Goal: Task Accomplishment & Management: Use online tool/utility

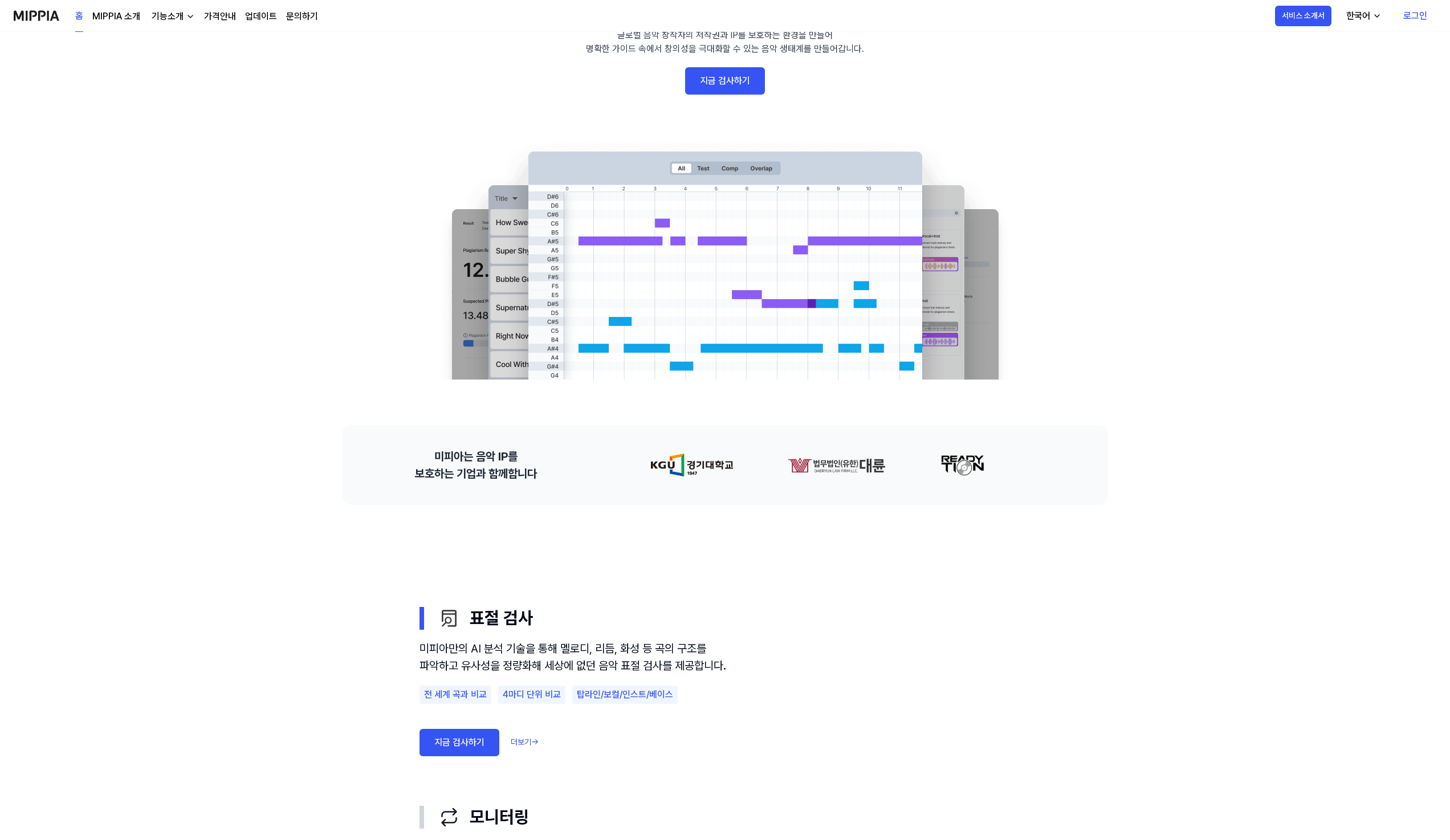
scroll to position [171, 0]
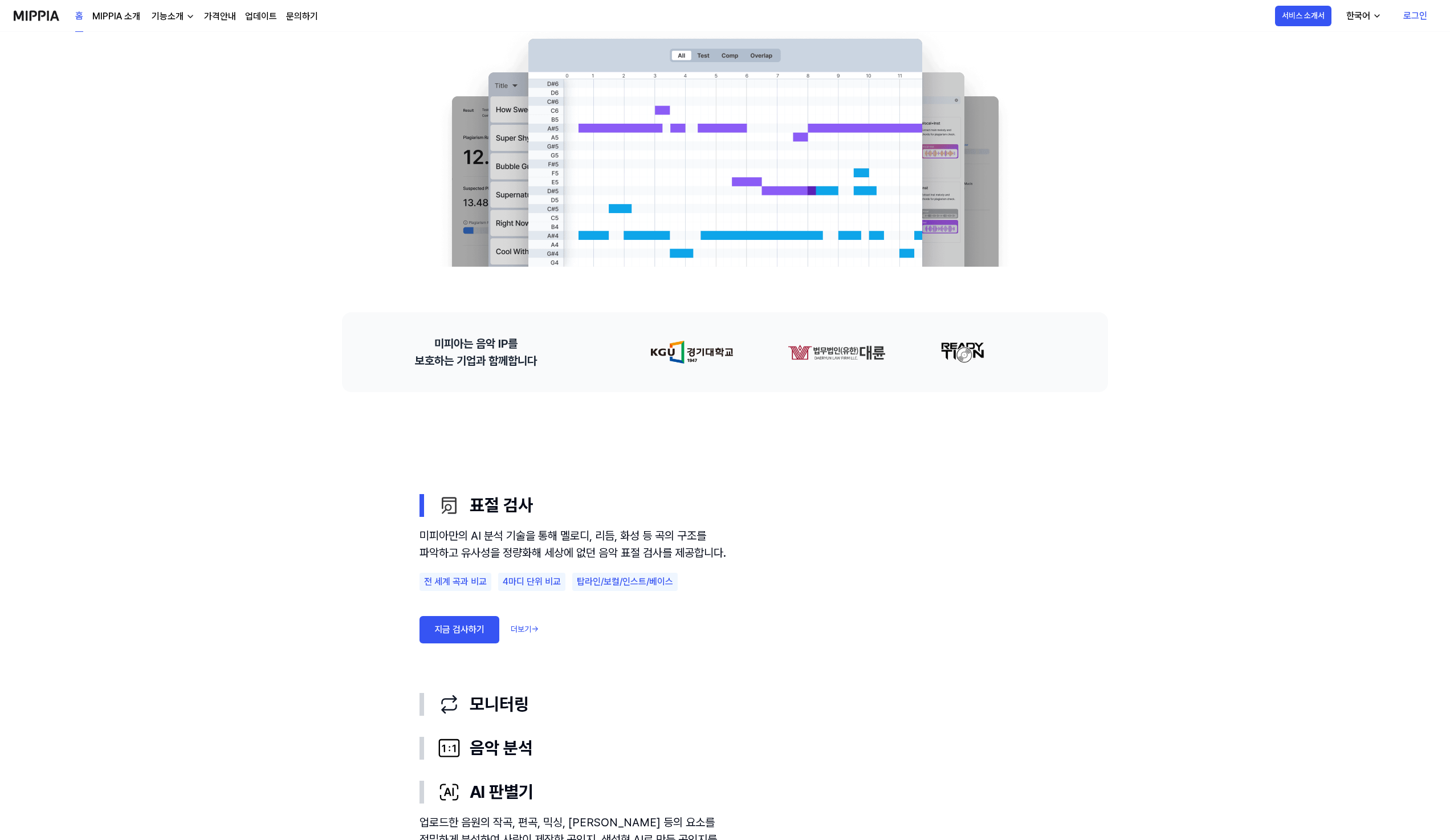
scroll to position [0, 0]
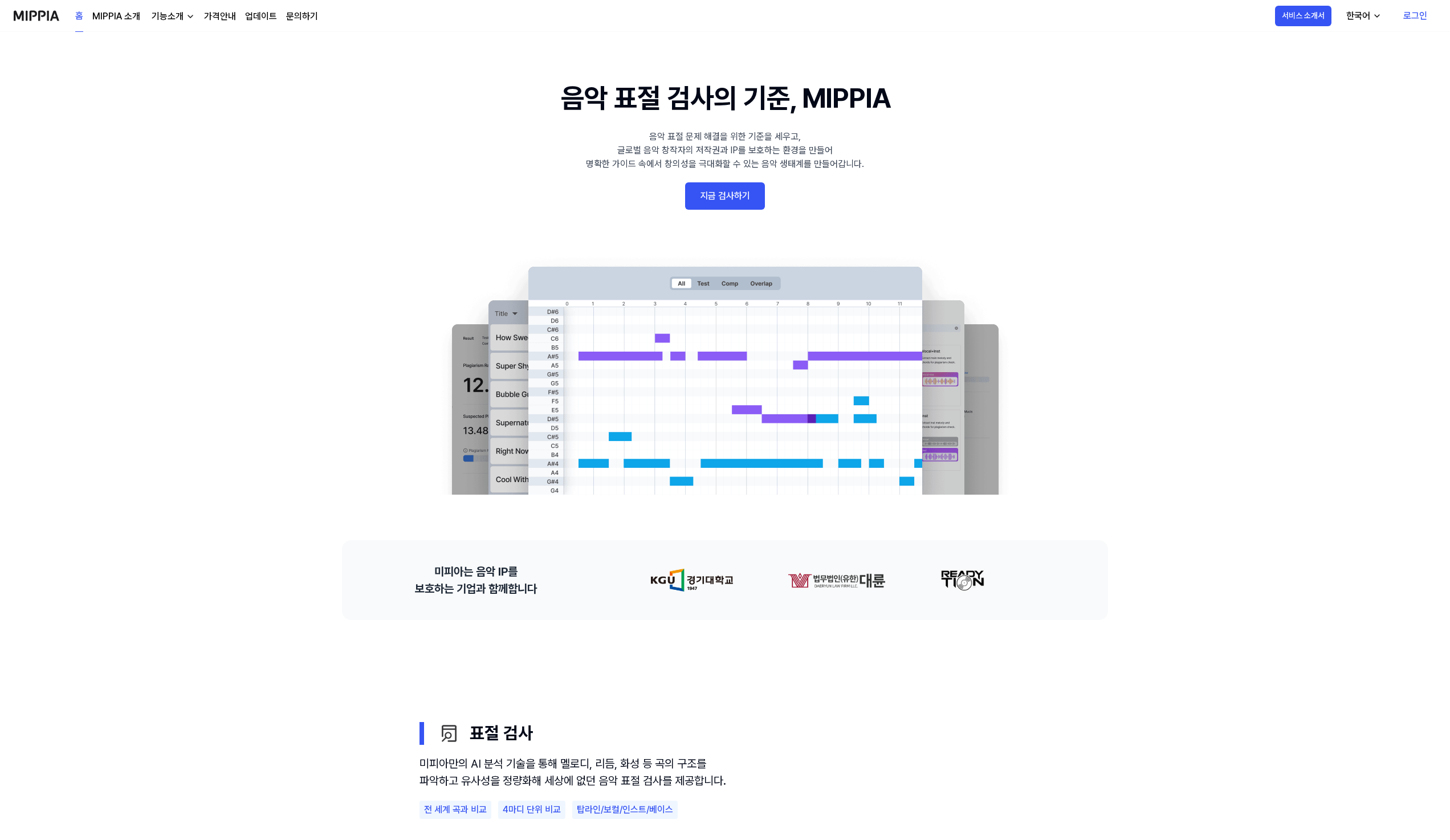
click at [1096, 180] on 배너 "음악 표절 검사의 기준, MIPPIA 음악 표절 문제 해결을 위한 기준을 세우고, 글로벌 음악 창작자의 저작권과 IP를 보호하는 환경을 만들어…" at bounding box center [725, 286] width 821 height 417
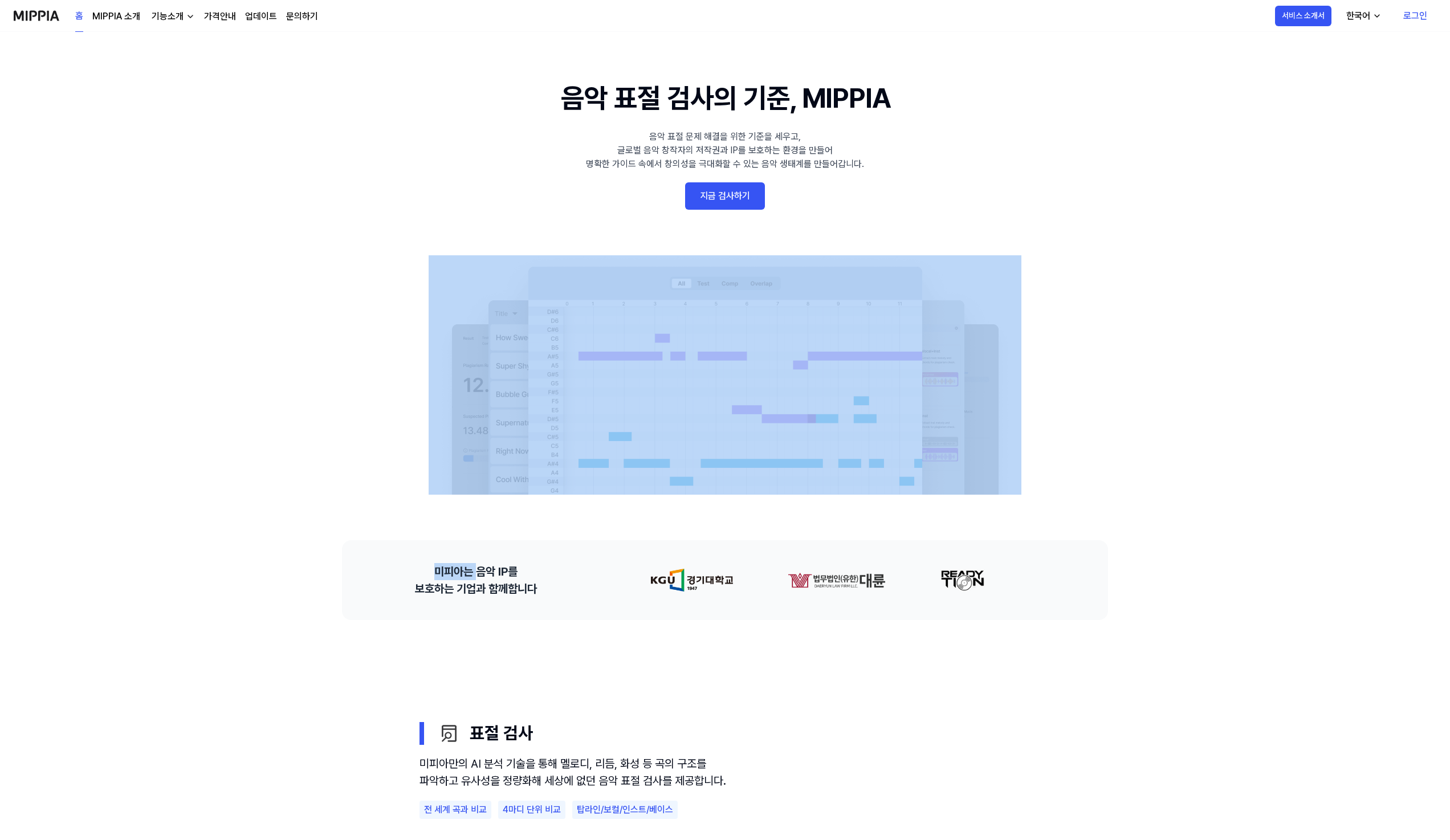
click at [1096, 179] on 배너 "음악 표절 검사의 기준, MIPPIA 음악 표절 문제 해결을 위한 기준을 세우고, 글로벌 음악 창작자의 저작권과 IP를 보호하는 환경을 만들어…" at bounding box center [725, 286] width 821 height 417
drag, startPoint x: 1096, startPoint y: 179, endPoint x: 1113, endPoint y: 219, distance: 43.5
click at [1113, 219] on 배너 "음악 표절 검사의 기준, MIPPIA 음악 표절 문제 해결을 위한 기준을 세우고, 글로벌 음악 창작자의 저작권과 IP를 보호하는 환경을 만들어…" at bounding box center [725, 286] width 821 height 417
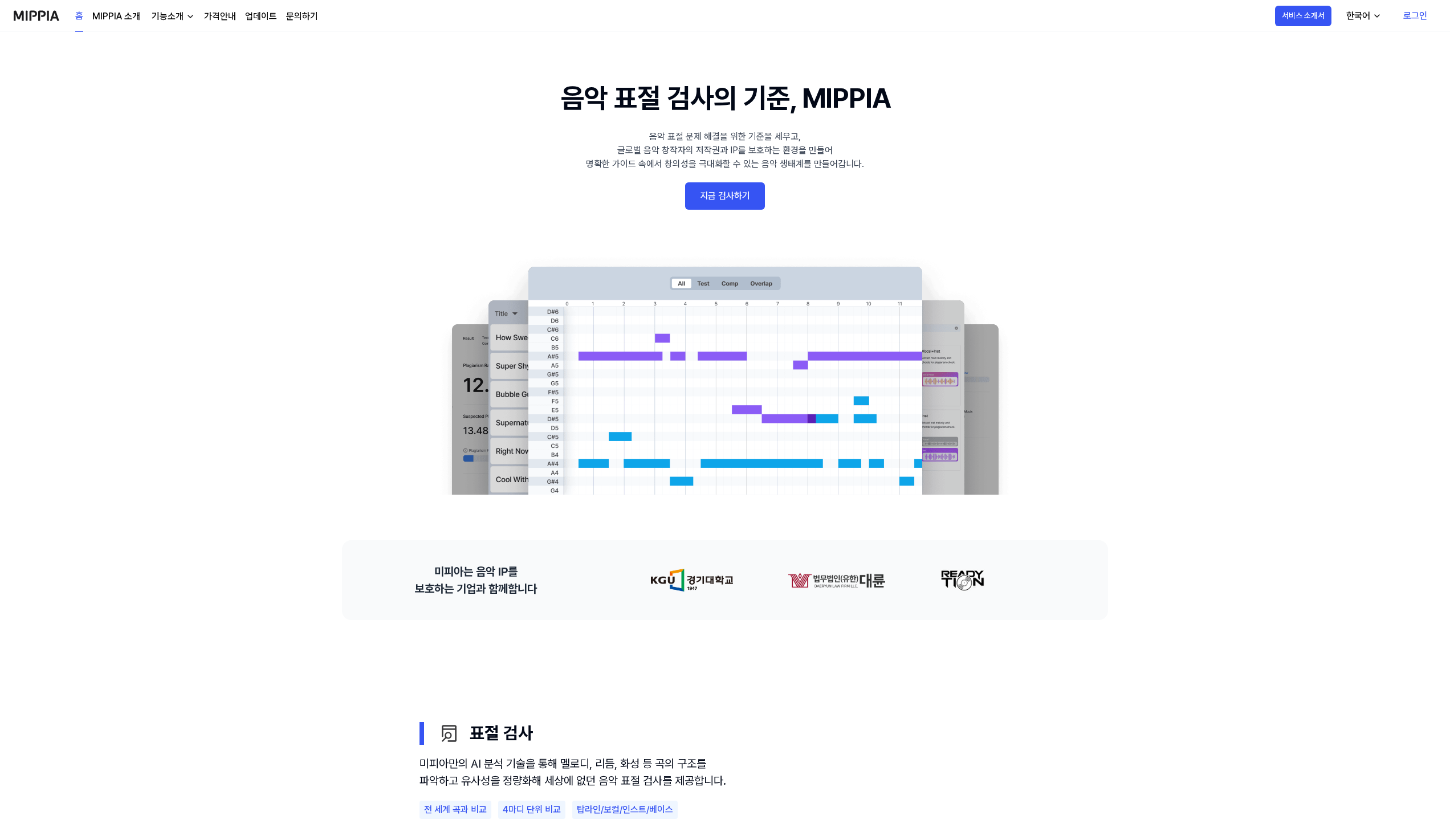
click at [1412, 15] on link "로그인" at bounding box center [1415, 16] width 42 height 32
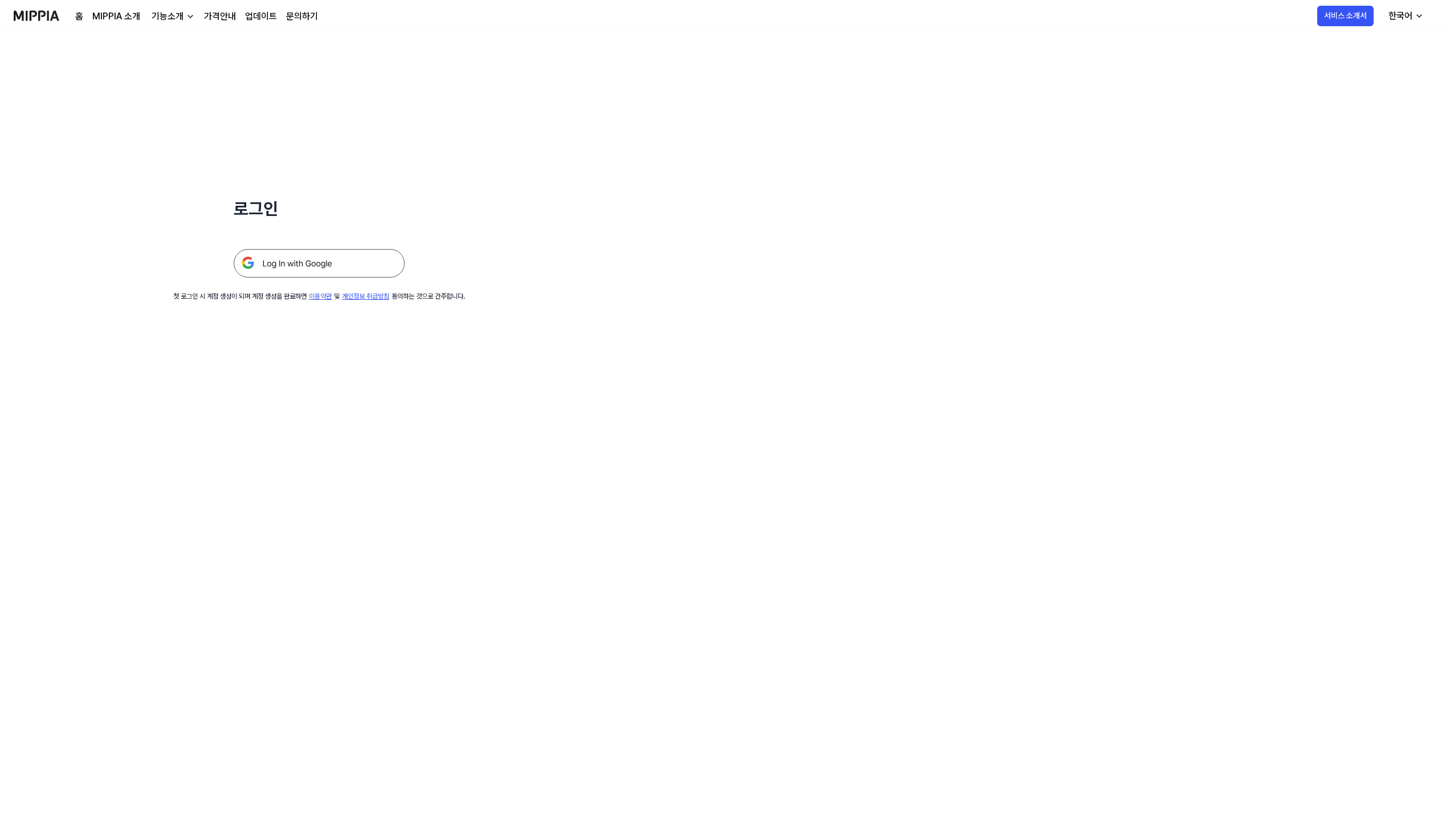
click at [342, 262] on img at bounding box center [319, 263] width 171 height 28
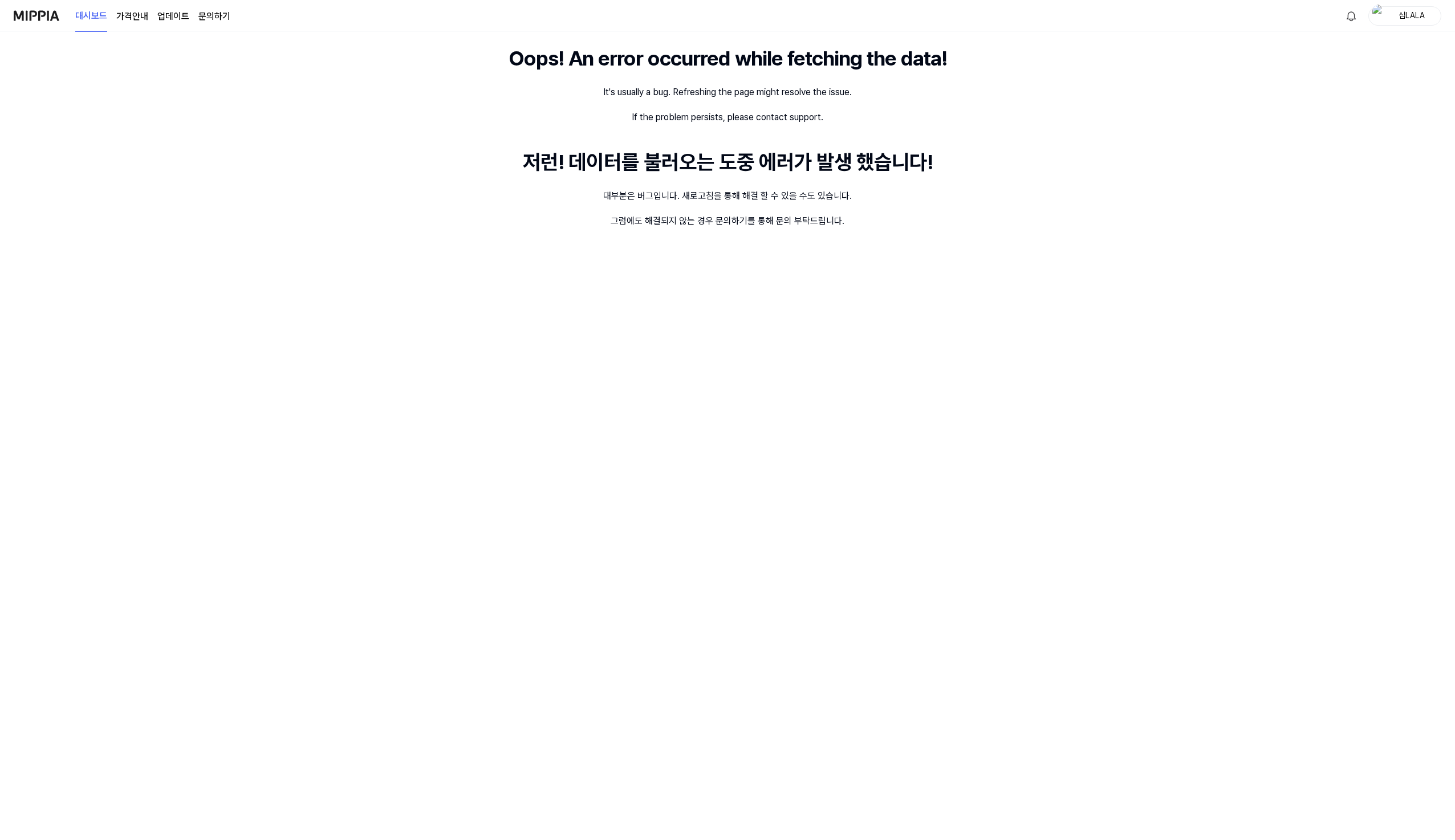
click at [813, 352] on div "Oops! An error occurred while fetching the data! It's usually a bug. Refreshing…" at bounding box center [728, 436] width 1455 height 808
click at [912, 267] on div "Oops! An error occurred while fetching the data! It's usually a bug. Refreshing…" at bounding box center [728, 436] width 1455 height 808
drag, startPoint x: 912, startPoint y: 267, endPoint x: 760, endPoint y: 194, distance: 168.6
click at [912, 263] on div "Oops! An error occurred while fetching the data! It's usually a bug. Refreshing…" at bounding box center [728, 436] width 1455 height 808
click at [616, 168] on div "저런! 데이터를 불러오는 도중 에러가 발생 했습니다!" at bounding box center [728, 162] width 410 height 31
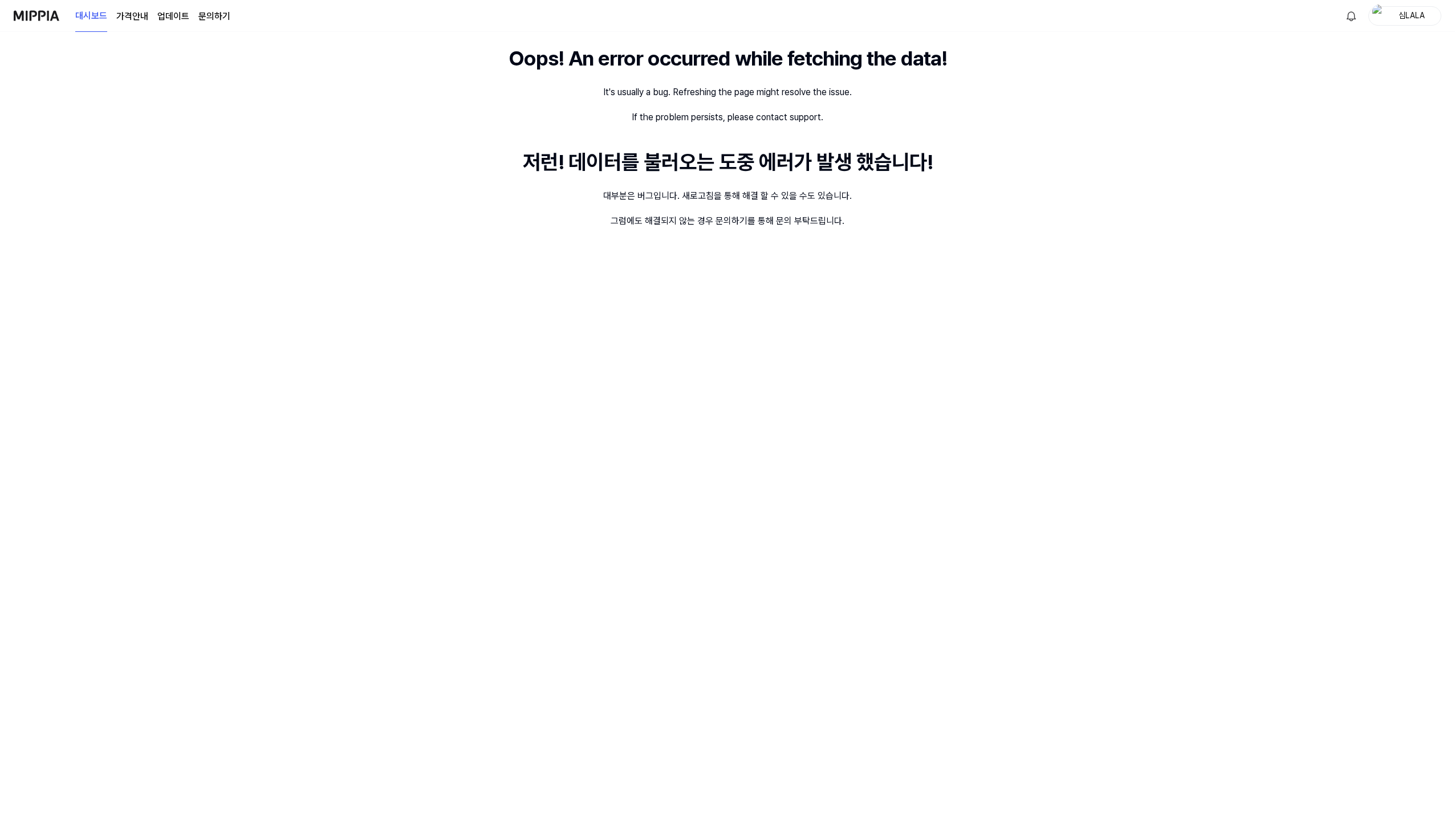
click at [794, 172] on div "저런! 데이터를 불러오는 도중 에러가 발생 했습니다!" at bounding box center [728, 162] width 410 height 31
click at [844, 129] on div "Oops! An error occurred while fetching the data! It's usually a bug. Refreshing…" at bounding box center [728, 436] width 1455 height 808
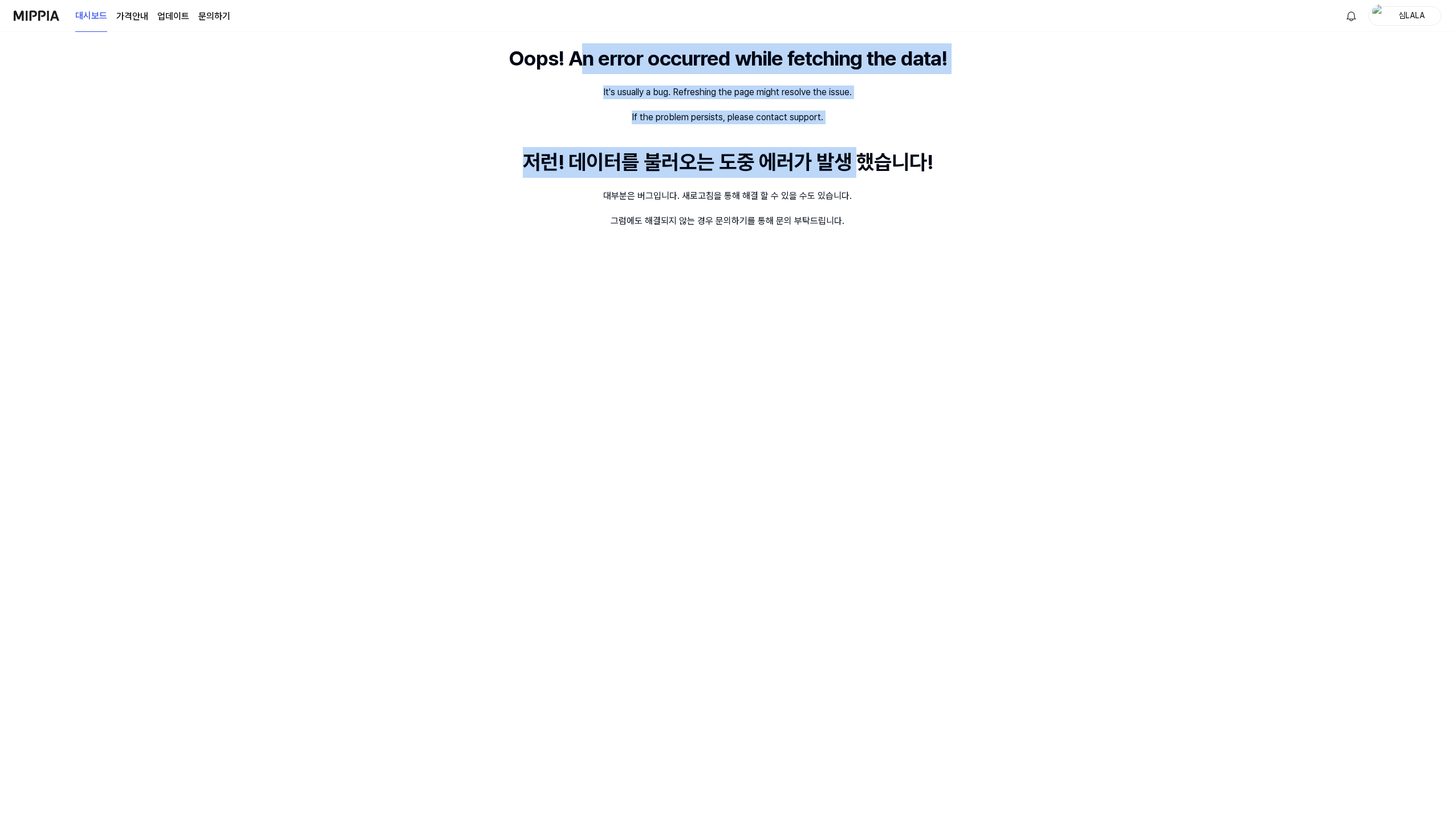
drag, startPoint x: 857, startPoint y: 124, endPoint x: 570, endPoint y: 59, distance: 294.3
click at [570, 59] on div "Oops! An error occurred while fetching the data! It's usually a bug. Refreshing…" at bounding box center [728, 436] width 1455 height 808
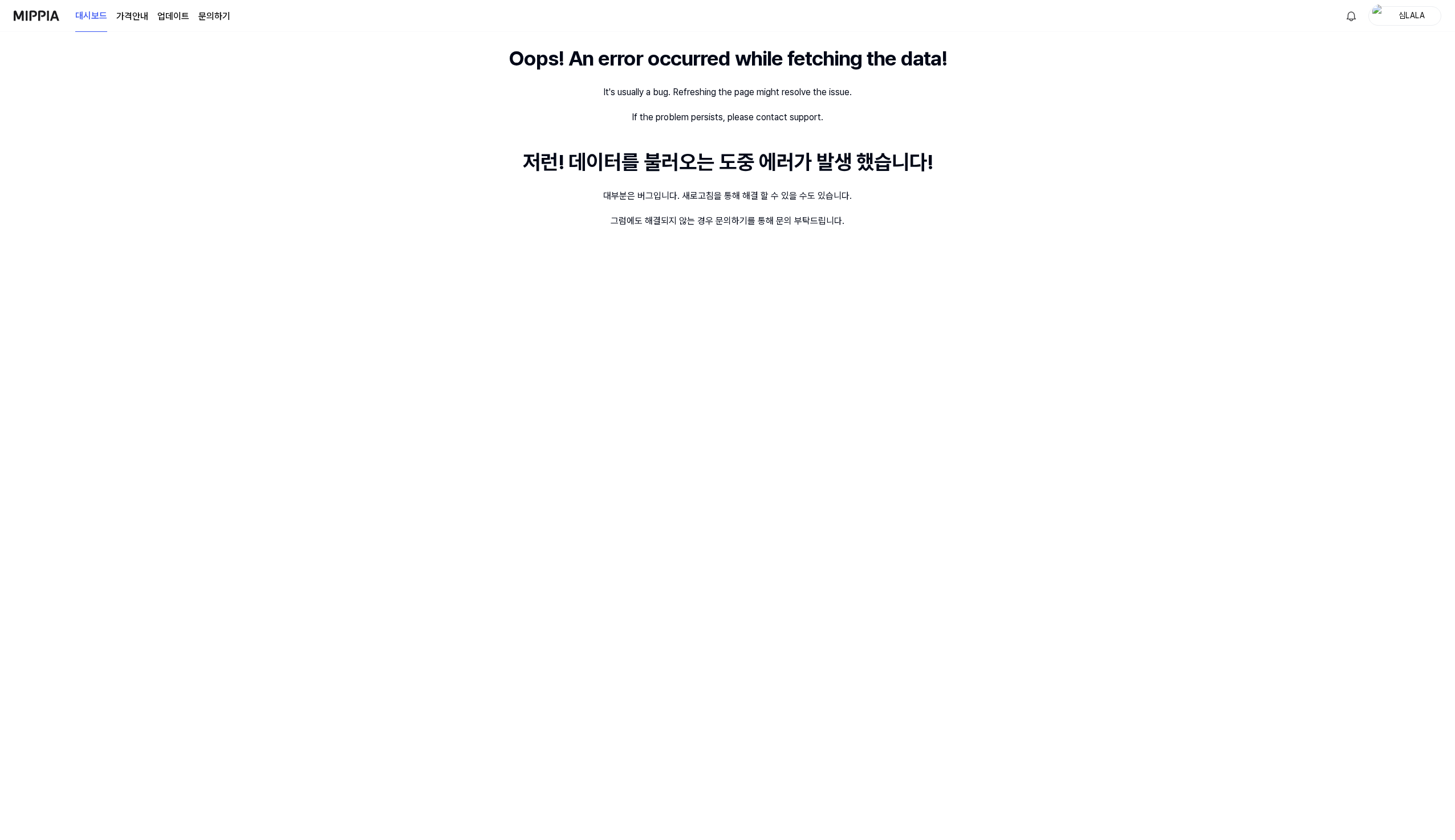
click at [882, 204] on div "Oops! An error occurred while fetching the data! It's usually a bug. Refreshing…" at bounding box center [728, 436] width 1455 height 808
click at [445, 96] on div "Oops! An error occurred while fetching the data! It's usually a bug. Refreshing…" at bounding box center [728, 436] width 1455 height 808
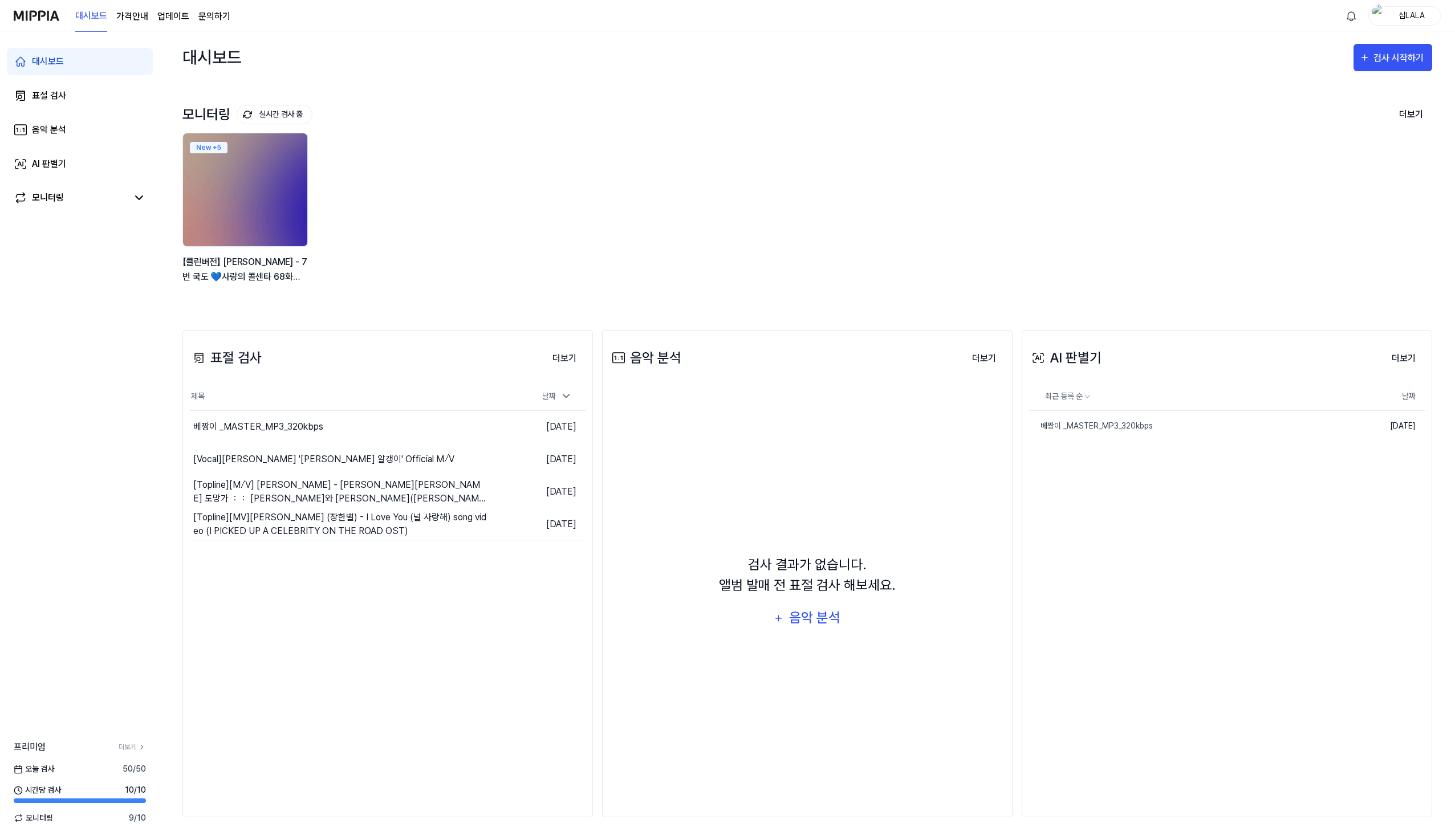
click at [720, 168] on div "New + 5 【클린버전】 장민호 - 7번 국도 💙사랑의 콜센타 68화💙 TV CHOSUN 210826" at bounding box center [798, 214] width 1250 height 163
click at [627, 319] on div "표절 검사 더보기 표절 검사 제목 날짜 베짱이 _MASTER_MP3_320kbps 이동하기 2025.07.10. [Vocal] 임영웅 '모래 …" at bounding box center [807, 573] width 1250 height 533
click at [53, 17] on img at bounding box center [36, 15] width 45 height 31
click at [617, 70] on div "대시보드 검사 시작하기" at bounding box center [807, 57] width 1250 height 51
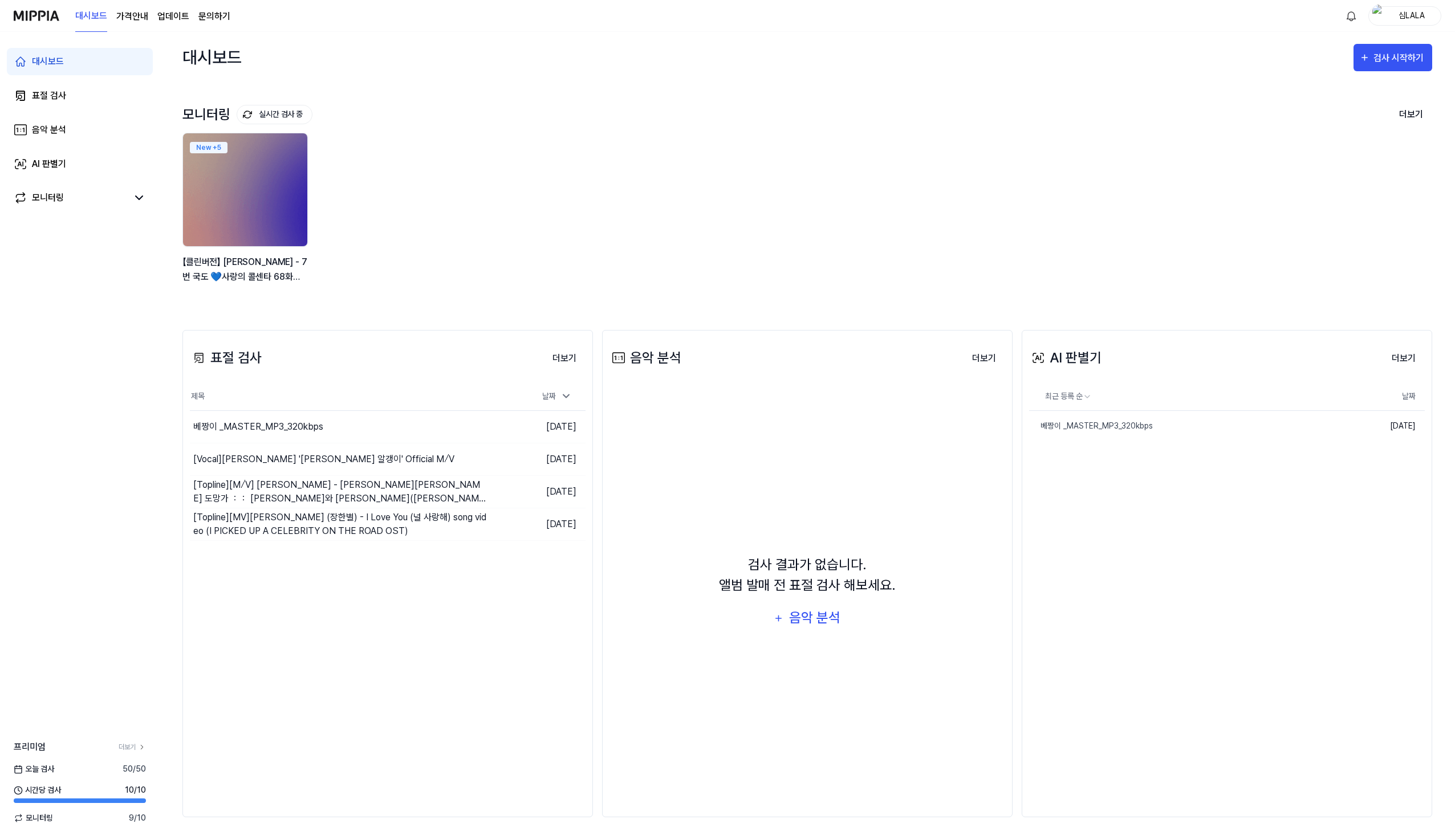
click at [41, 19] on img at bounding box center [36, 15] width 45 height 31
click at [632, 175] on div "New + 5 【클린버전】 장민호 - 7번 국도 💙사랑의 콜센타 68화💙 TV CHOSUN 210826" at bounding box center [798, 214] width 1250 height 163
click at [52, 22] on img at bounding box center [36, 15] width 45 height 31
click at [654, 138] on div "New + 5 【클린버전】 장민호 - 7번 국도 💙사랑의 콜센타 68화💙 TV CHOSUN 210826" at bounding box center [798, 214] width 1250 height 163
click at [40, 18] on img at bounding box center [36, 15] width 45 height 31
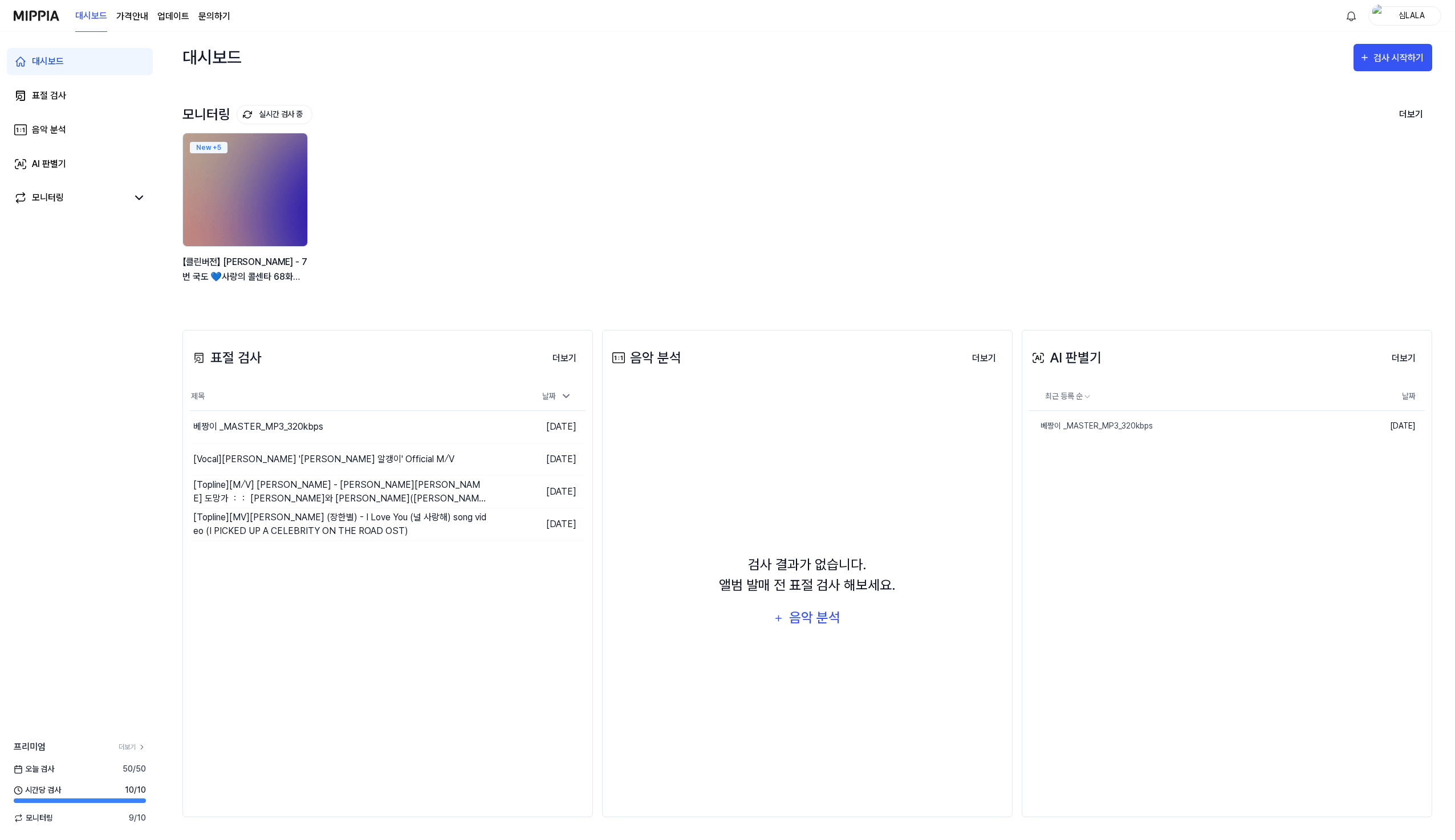
click at [554, 104] on div "모니터링 실시간 검사 중 더보기 모니터링 New + 5 【클린버전】 장민호 - 7번 국도 💙사랑의 콜센타 68화💙 TV CHOSUN 210826" at bounding box center [807, 195] width 1250 height 224
click at [590, 111] on div "모니터링 실시간 검사 중 더보기" at bounding box center [807, 115] width 1250 height 18
click at [45, 19] on img at bounding box center [36, 15] width 45 height 31
click at [74, 170] on link "AI 판별기" at bounding box center [80, 164] width 146 height 27
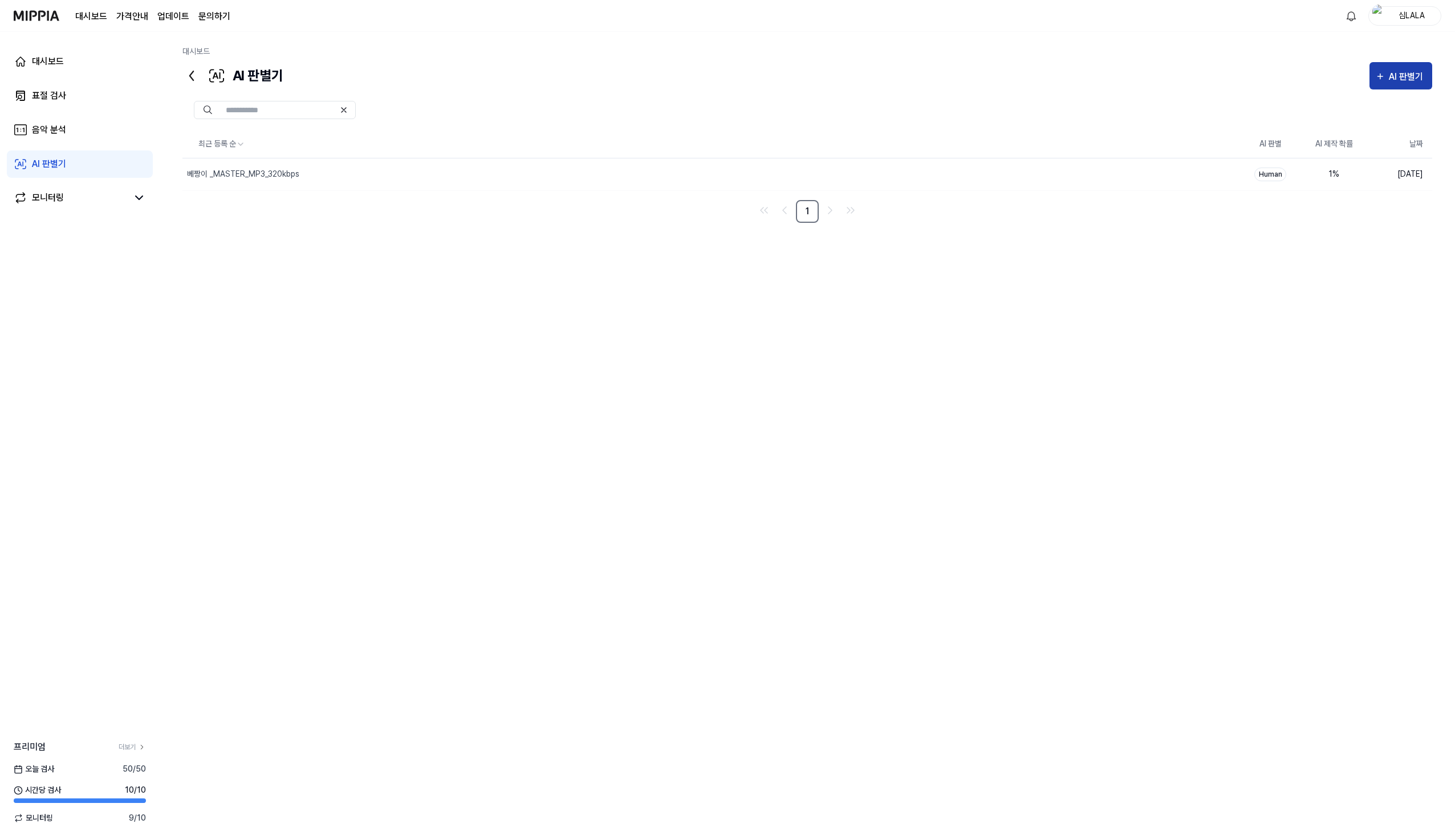
click at [1417, 76] on div "AI 판별기" at bounding box center [1408, 77] width 38 height 15
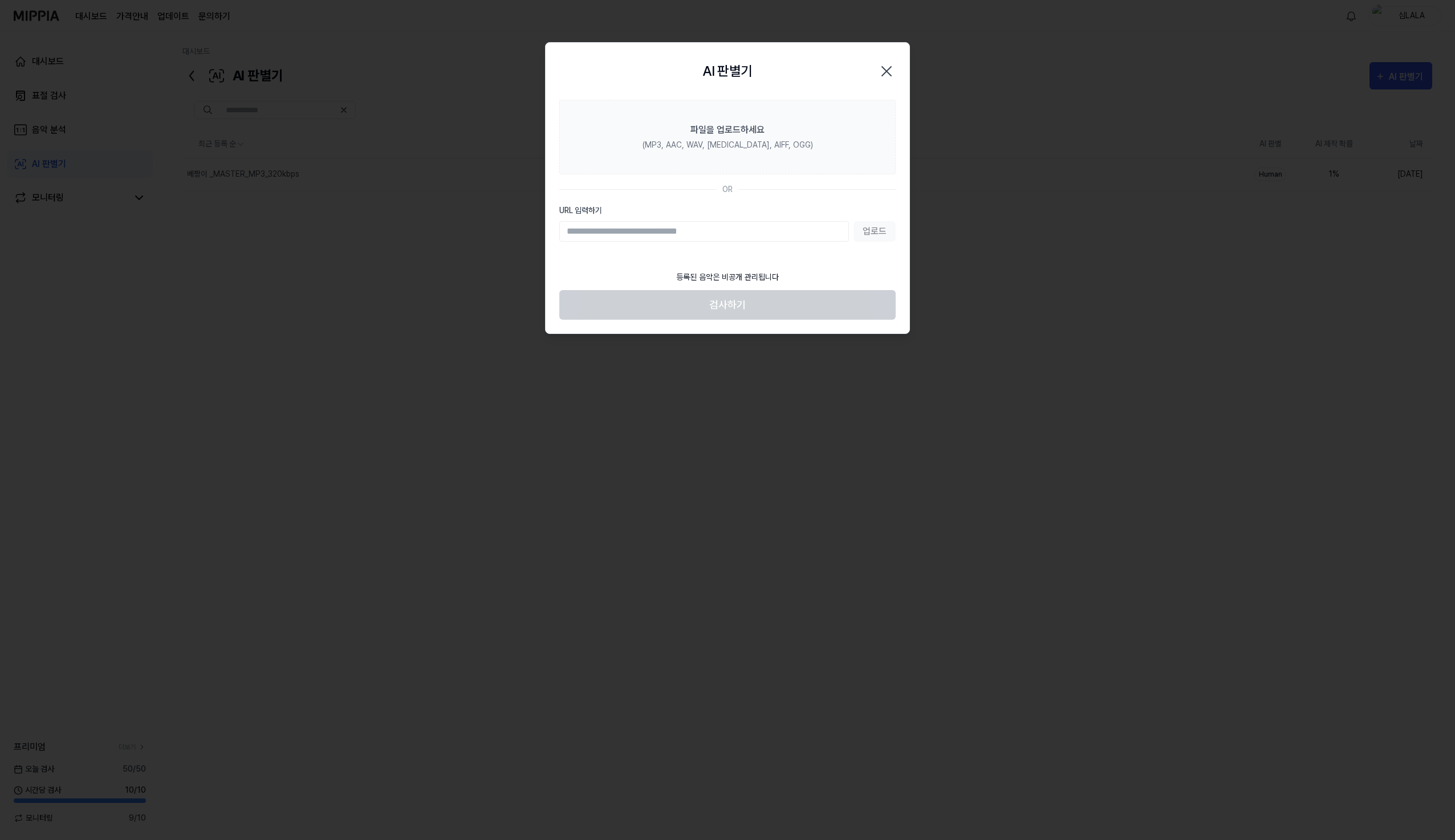
click at [719, 359] on div at bounding box center [728, 420] width 1455 height 840
click at [887, 78] on icon "button" at bounding box center [886, 71] width 18 height 18
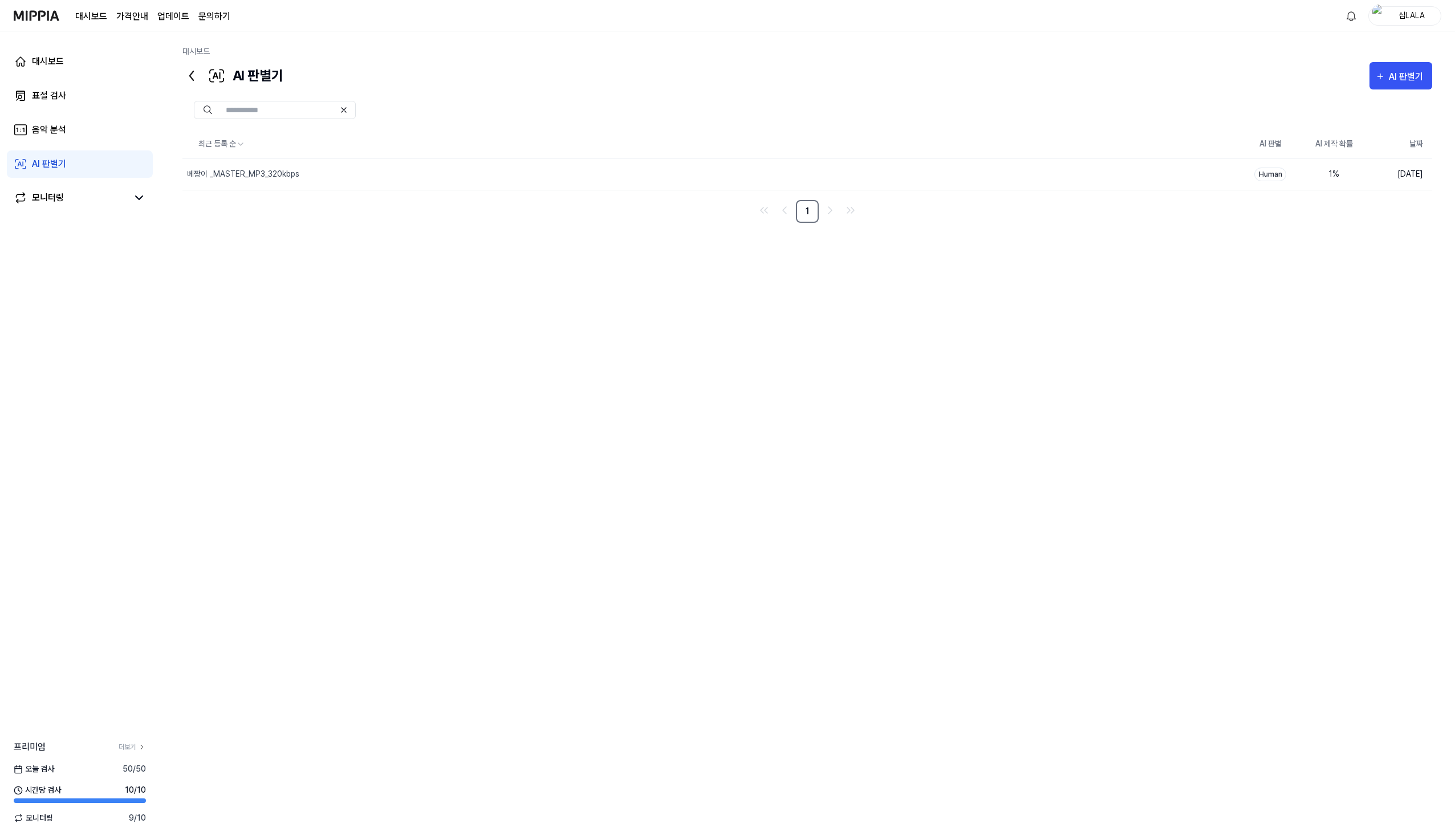
click at [1369, 62] on button "AI 판별기" at bounding box center [1401, 76] width 63 height 27
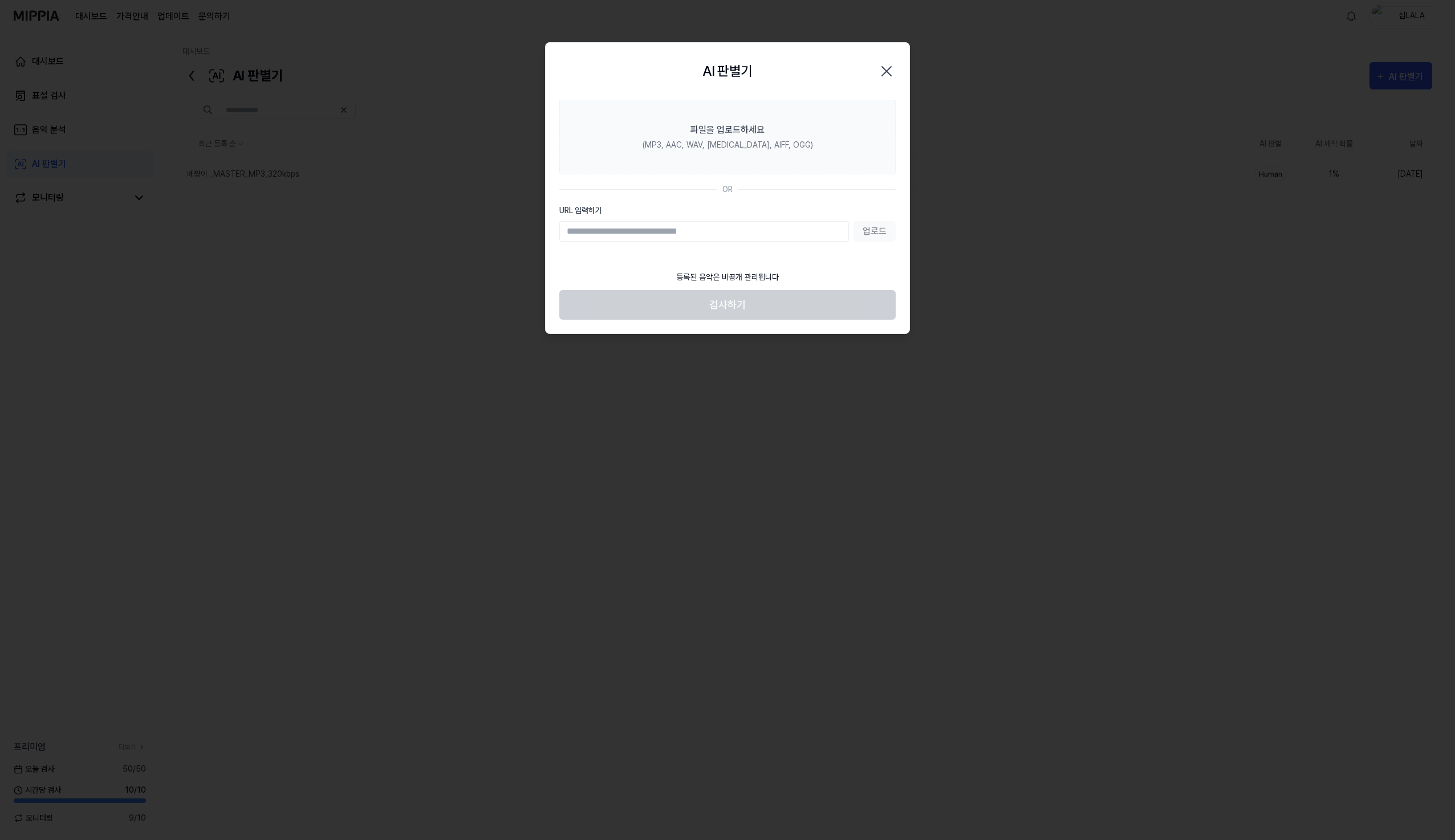
click at [783, 61] on div "AI 판별기 Close" at bounding box center [728, 71] width 337 height 30
click at [837, 67] on div "AI 판별기 Close" at bounding box center [728, 71] width 337 height 30
click at [835, 71] on div "AI 판별기 Close" at bounding box center [728, 71] width 337 height 30
click at [836, 73] on div "AI 판별기 Close" at bounding box center [728, 71] width 337 height 30
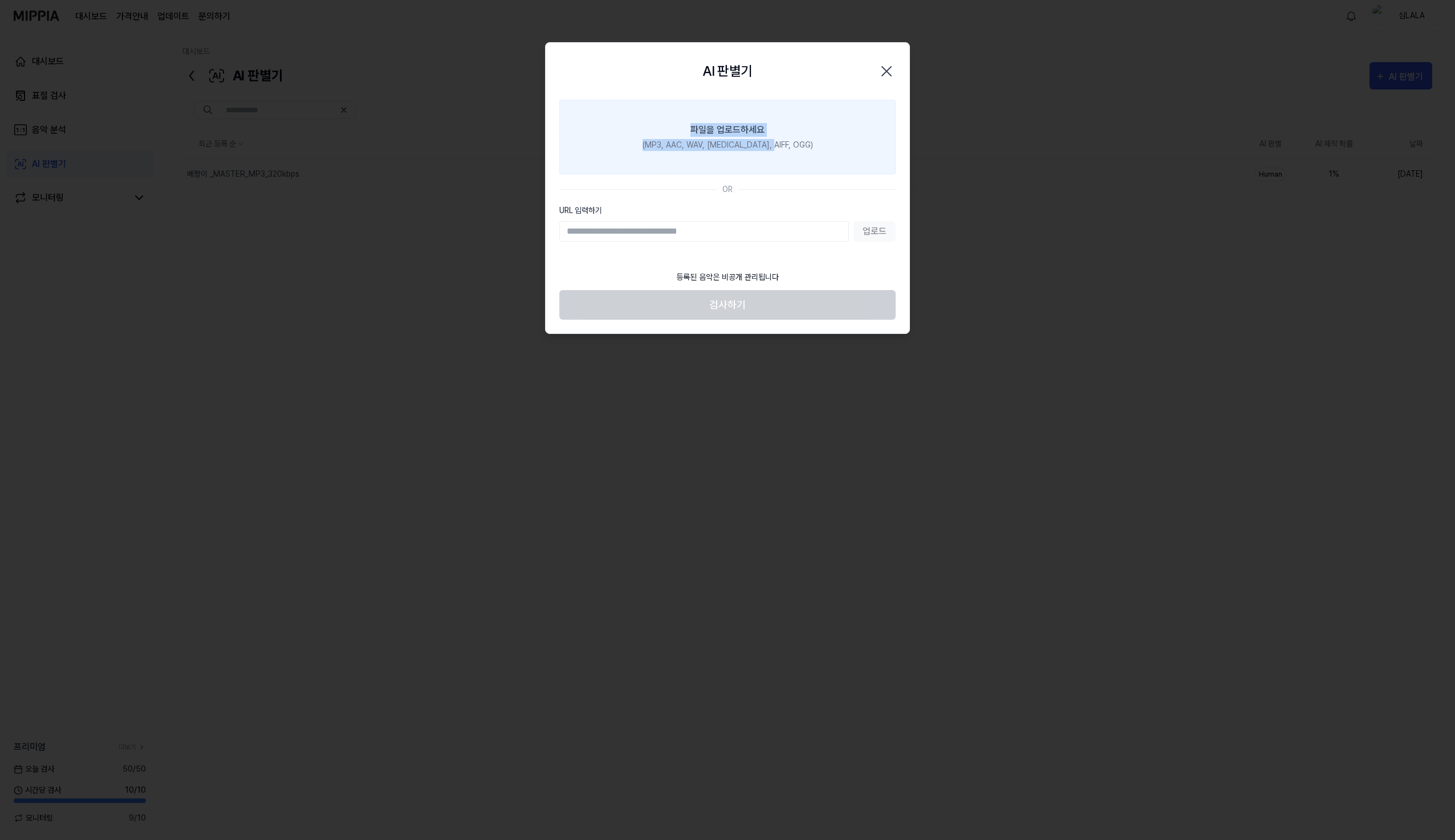
drag, startPoint x: 825, startPoint y: 93, endPoint x: 792, endPoint y: 165, distance: 79.2
click at [792, 165] on div "AI 판별기 Close 파일을 업로드하세요 (MP3, AAC, WAV, FLAC, AIFF, OGG) OR URL 입력하기 업로드 등록된 음악…" at bounding box center [728, 188] width 365 height 292
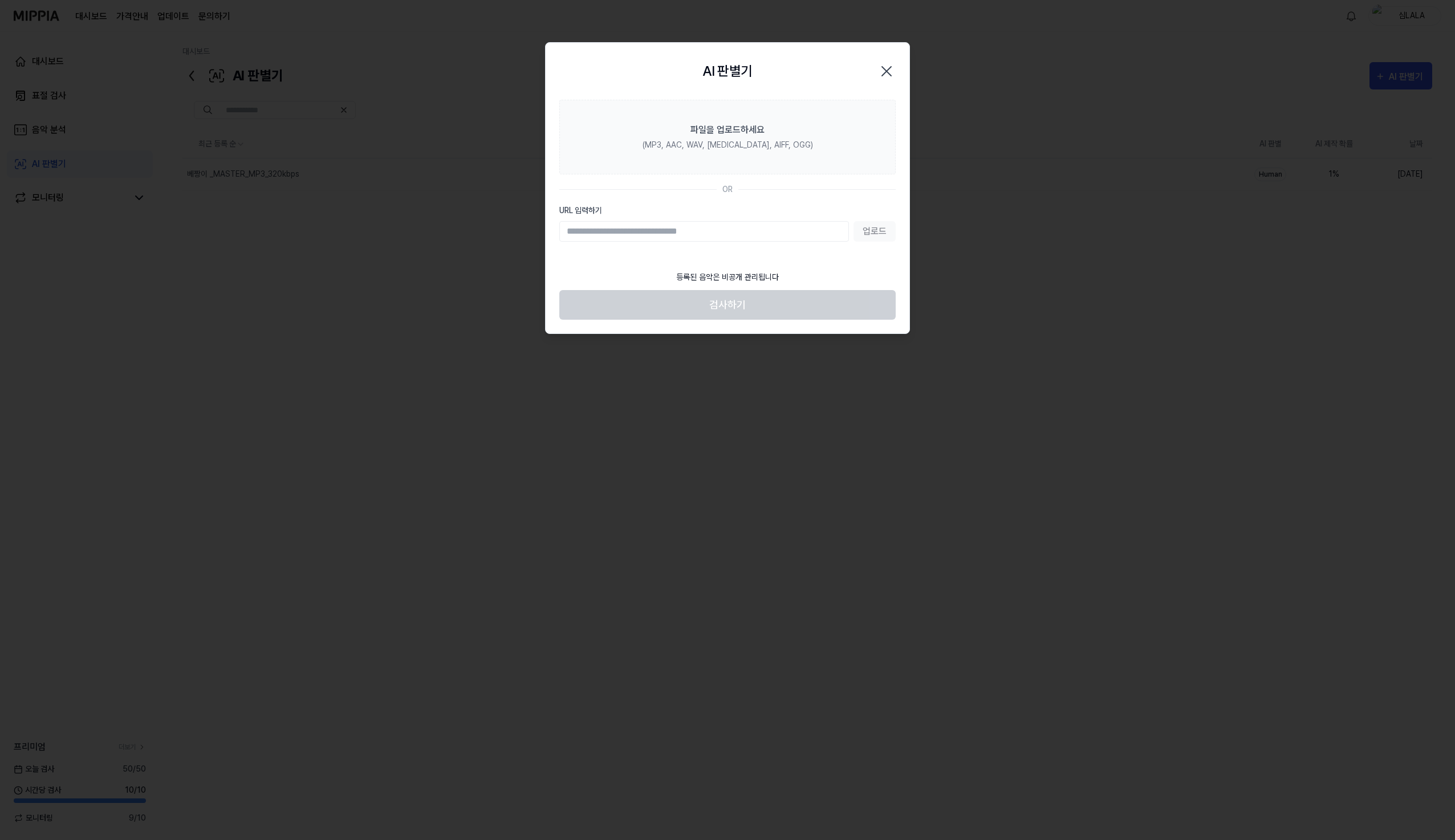
drag, startPoint x: 792, startPoint y: 165, endPoint x: 769, endPoint y: 77, distance: 91.0
click at [766, 77] on div "AI 판별기 Close" at bounding box center [728, 71] width 337 height 30
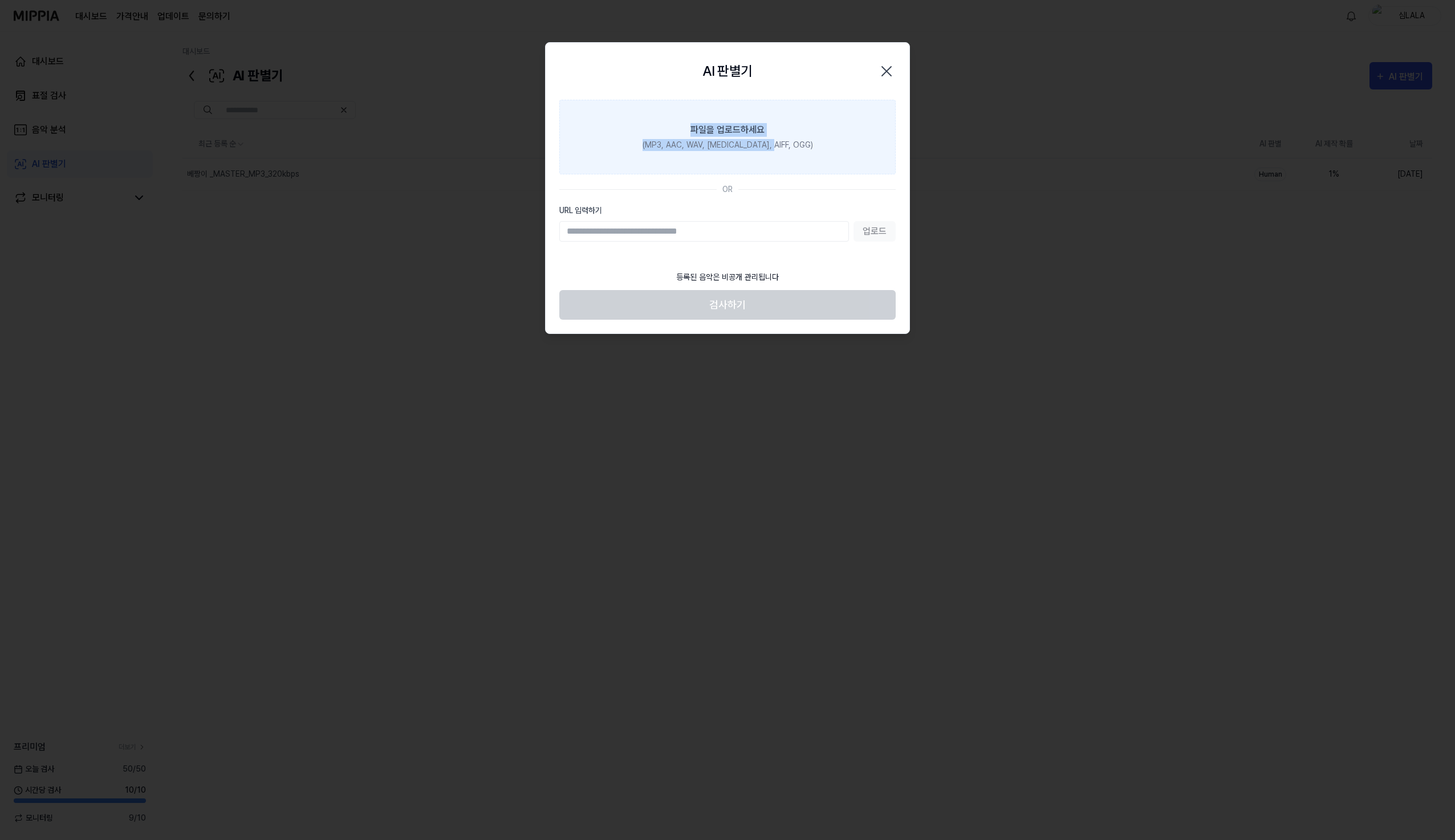
drag, startPoint x: 808, startPoint y: 80, endPoint x: 805, endPoint y: 116, distance: 36.1
click at [805, 116] on div "AI 판별기 Close 파일을 업로드하세요 (MP3, AAC, WAV, FLAC, AIFF, OGG) OR URL 입력하기 업로드 등록된 음악…" at bounding box center [728, 188] width 365 height 292
drag, startPoint x: 805, startPoint y: 116, endPoint x: 782, endPoint y: 77, distance: 45.3
click at [782, 77] on div "AI 판별기 Close" at bounding box center [728, 71] width 337 height 30
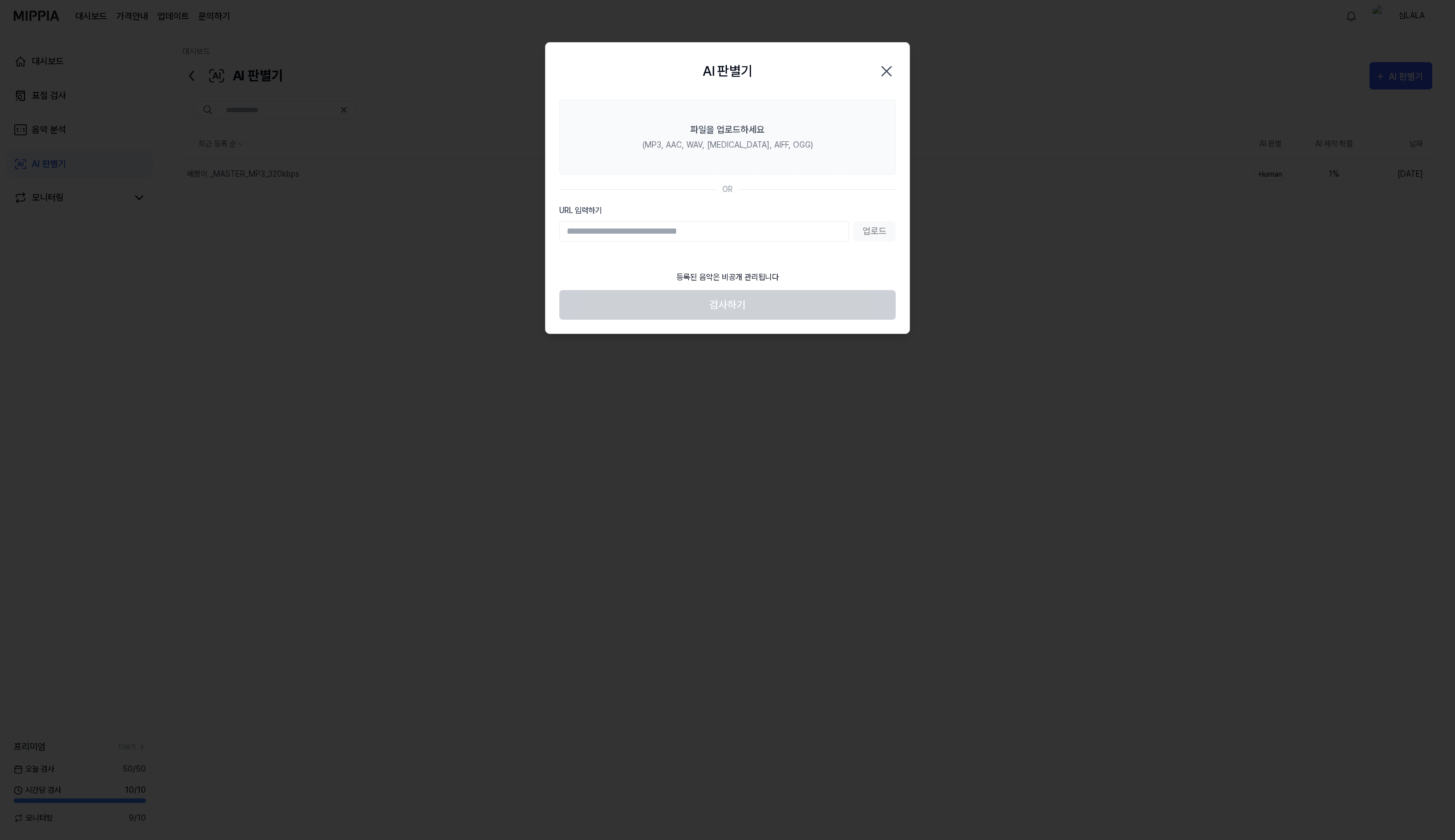
click at [844, 78] on div "AI 판별기 Close" at bounding box center [728, 71] width 337 height 30
click at [848, 71] on div "AI 판별기 Close" at bounding box center [728, 71] width 337 height 30
click at [889, 72] on icon "button" at bounding box center [886, 71] width 18 height 18
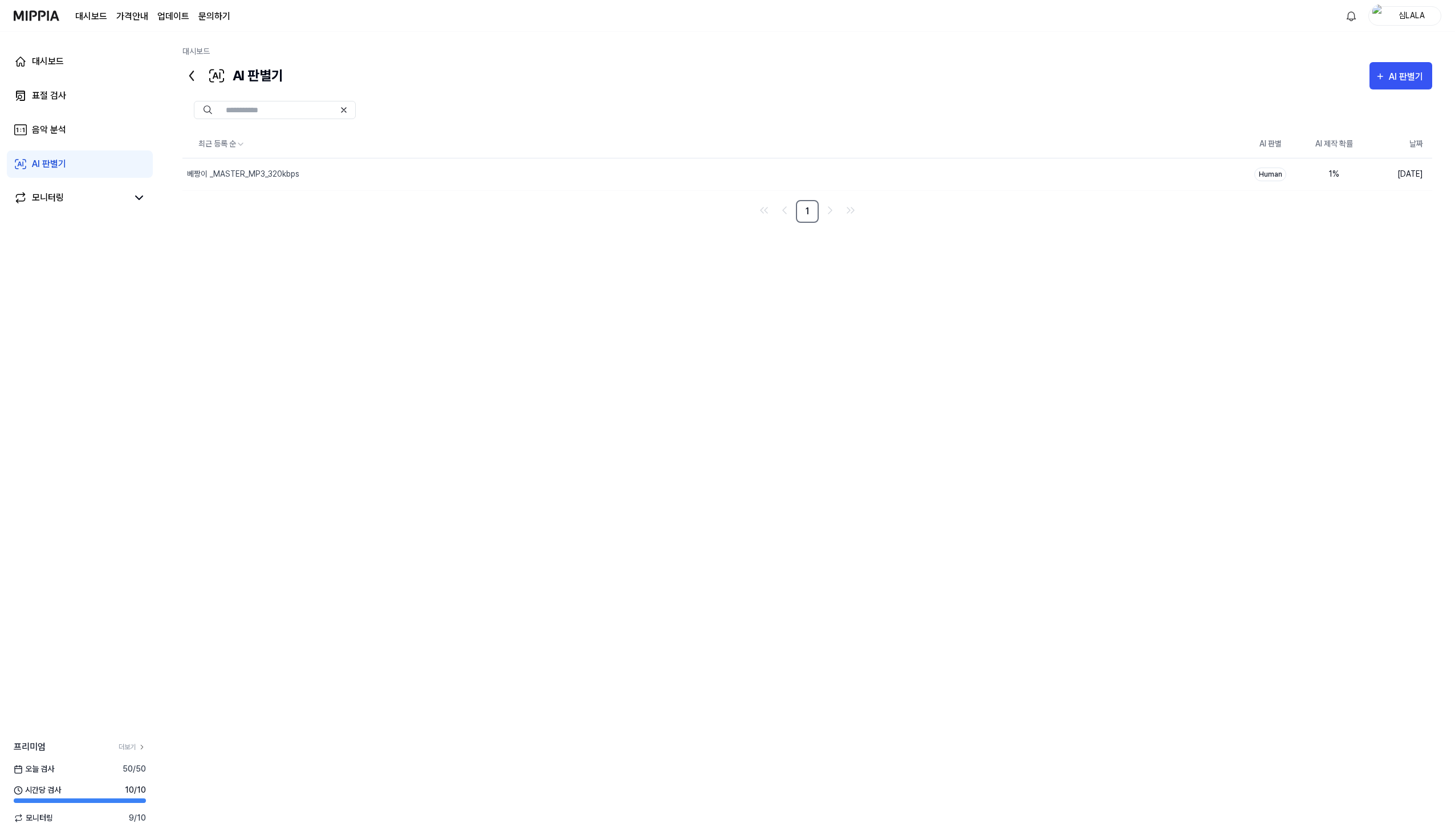
click at [556, 332] on div "최근 등록 순 AI 판별 AI 제작 확률 날짜 베짱이 _MASTER_MP3_320kbps 삭제 Human 1 % 2025.07.10. 1" at bounding box center [807, 403] width 1250 height 546
click at [557, 332] on div "최근 등록 순 AI 판별 AI 제작 확률 날짜 베짱이 _MASTER_MP3_320kbps 삭제 Human 1 % 2025.07.10. 1" at bounding box center [807, 403] width 1250 height 546
click at [456, 102] on div at bounding box center [807, 110] width 1250 height 18
click at [527, 107] on div at bounding box center [807, 110] width 1250 height 18
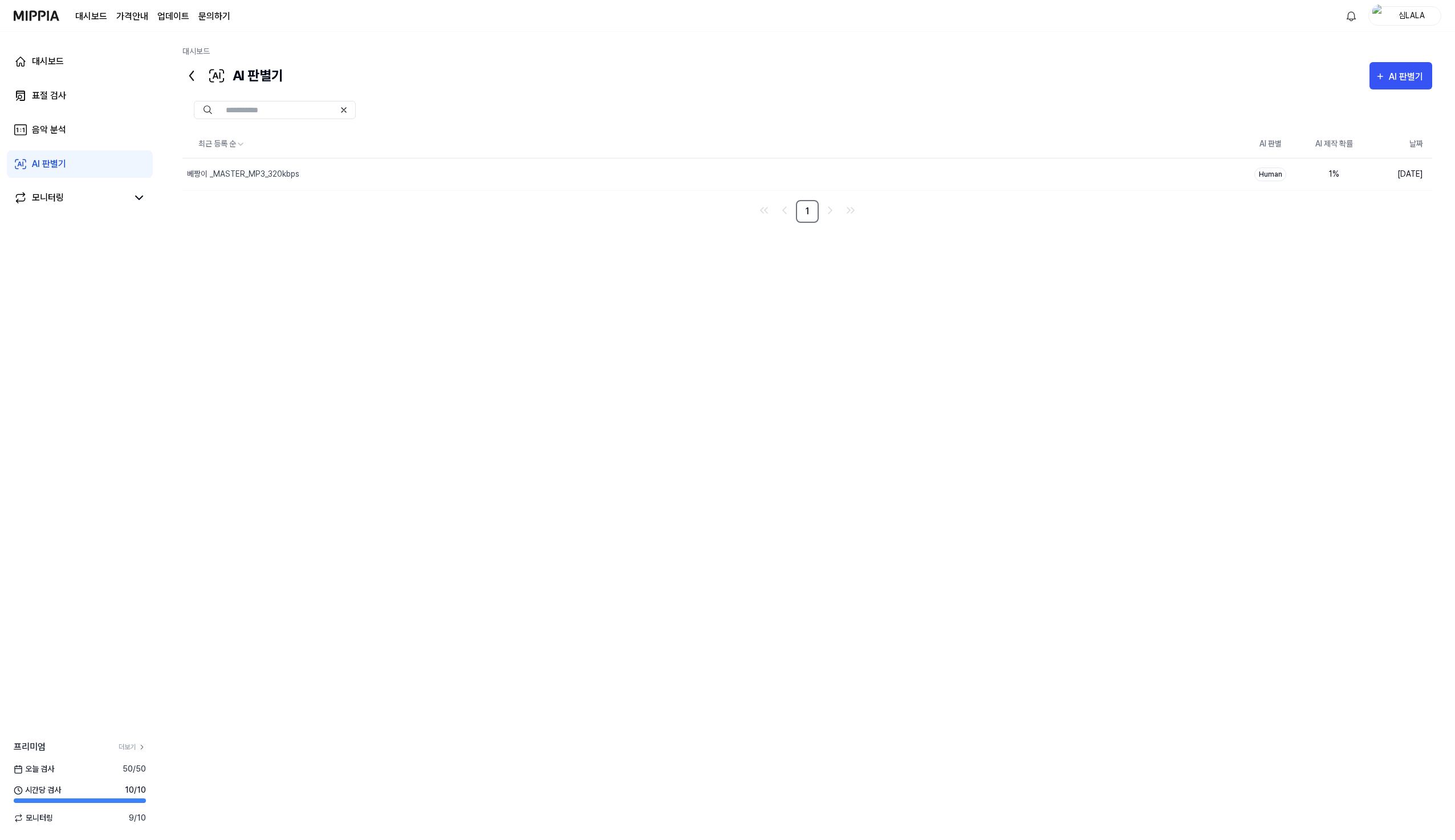
click at [593, 104] on div at bounding box center [807, 110] width 1250 height 18
click at [910, 70] on div "AI 판별기 AI 판별기" at bounding box center [807, 76] width 1250 height 27
click at [819, 55] on div "대시보드" at bounding box center [807, 54] width 1250 height 17
click at [25, 16] on img at bounding box center [36, 15] width 45 height 31
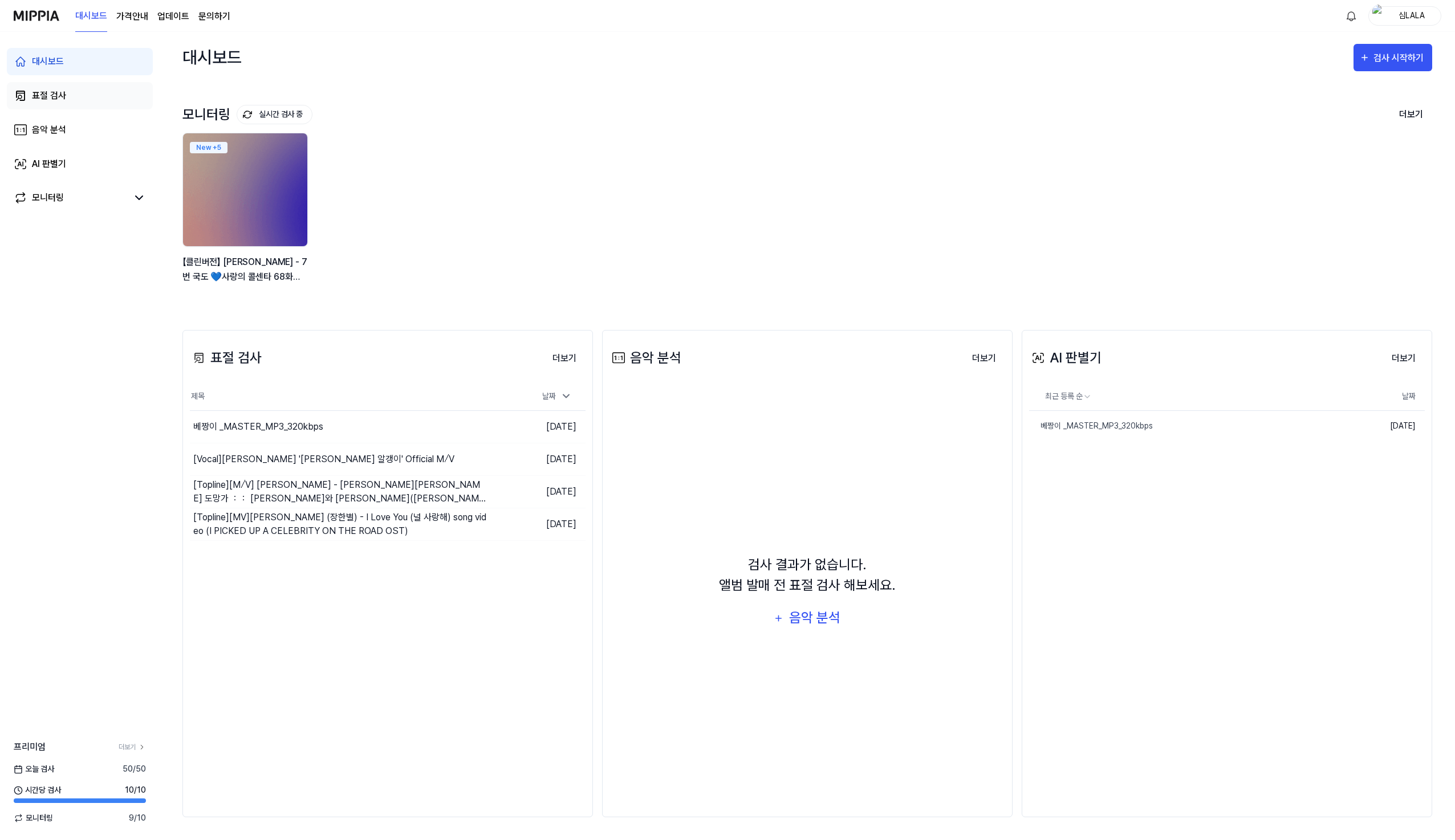
click at [95, 96] on link "표절 검사" at bounding box center [80, 96] width 146 height 27
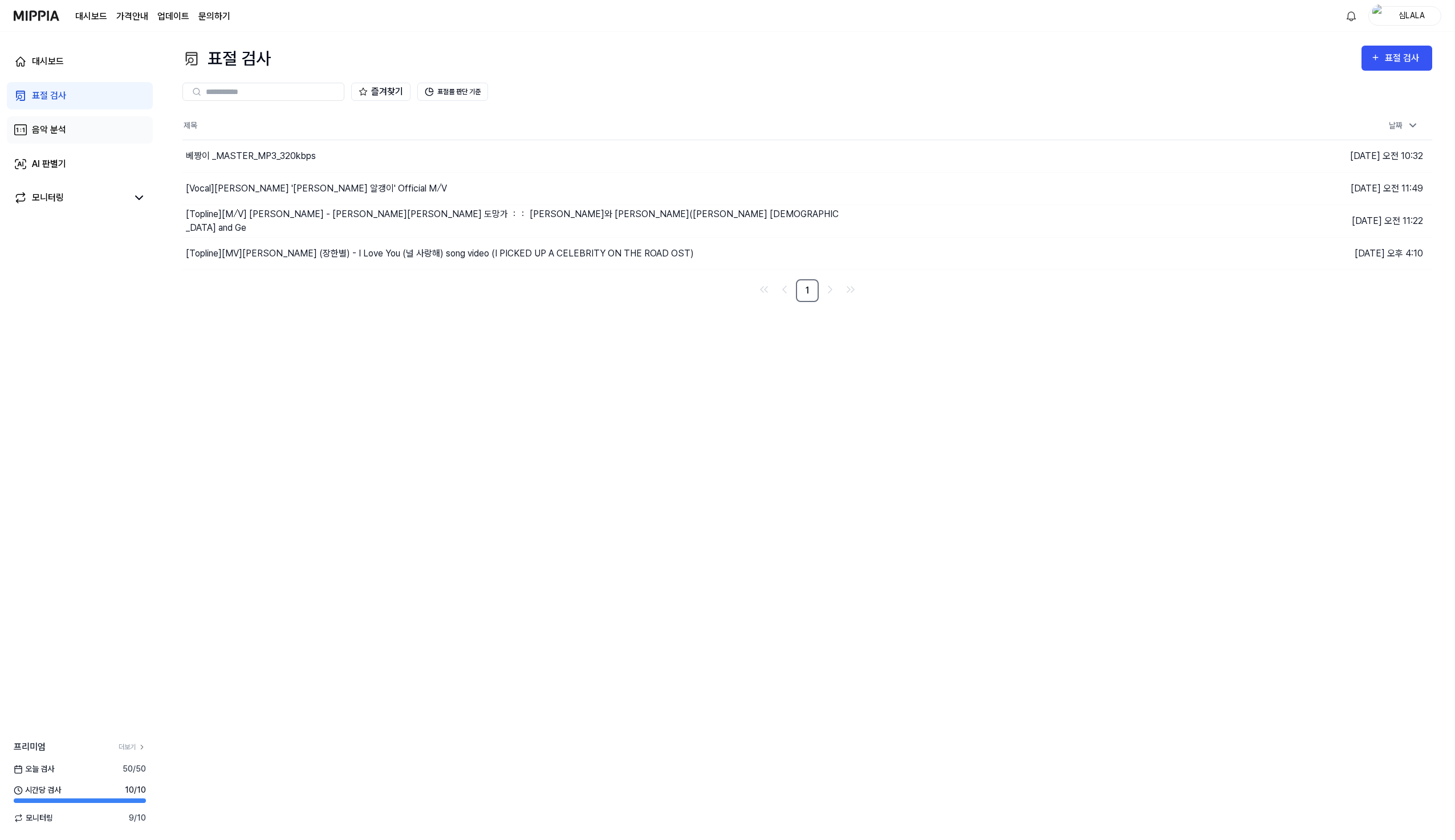
click at [70, 135] on link "음악 분석" at bounding box center [80, 130] width 146 height 27
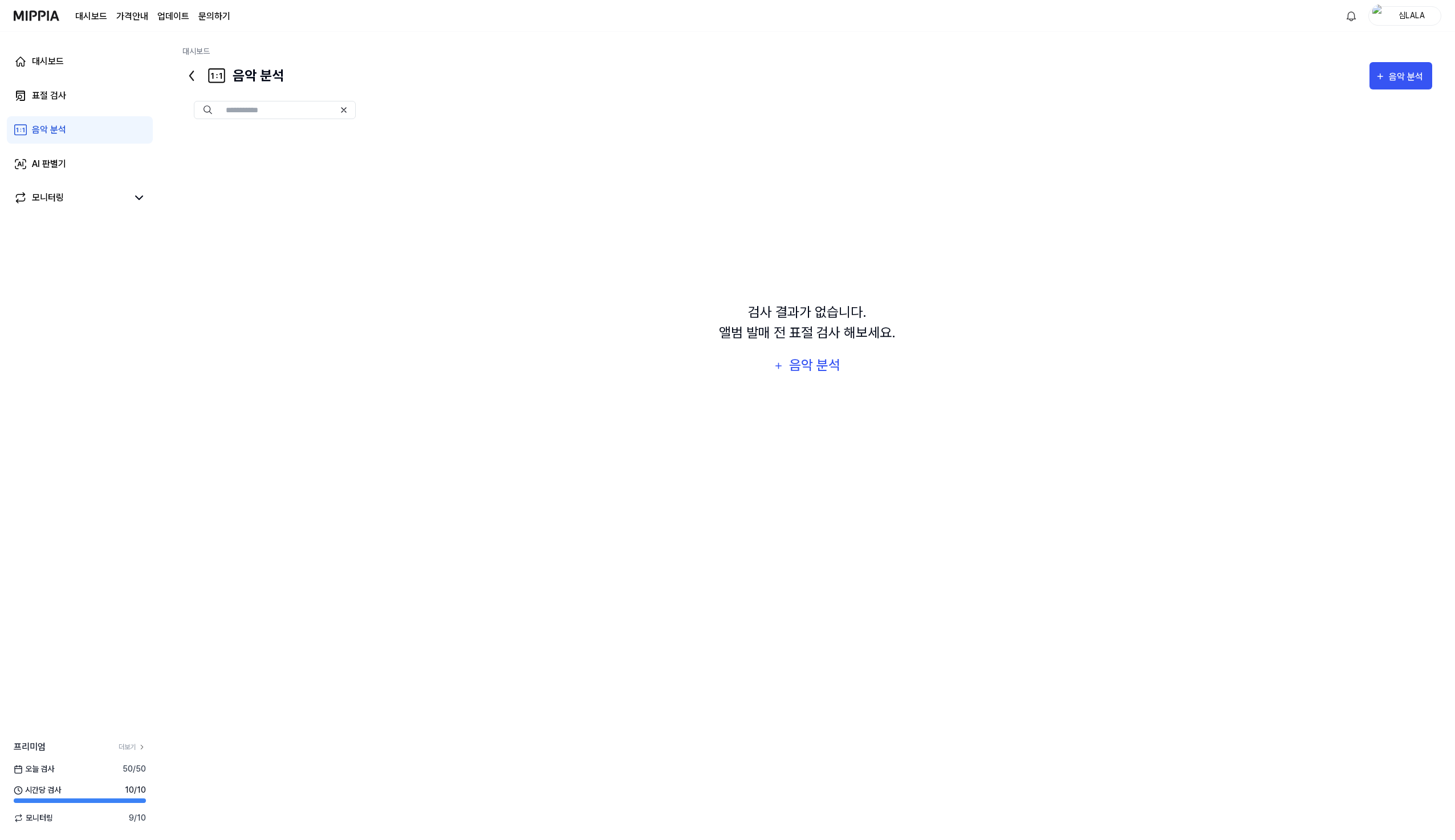
click at [489, 71] on div "음악 분석 음악 분석" at bounding box center [807, 76] width 1250 height 27
click at [312, 115] on input "text" at bounding box center [280, 110] width 109 height 10
click at [1415, 81] on div "음악 분석" at bounding box center [1408, 77] width 38 height 15
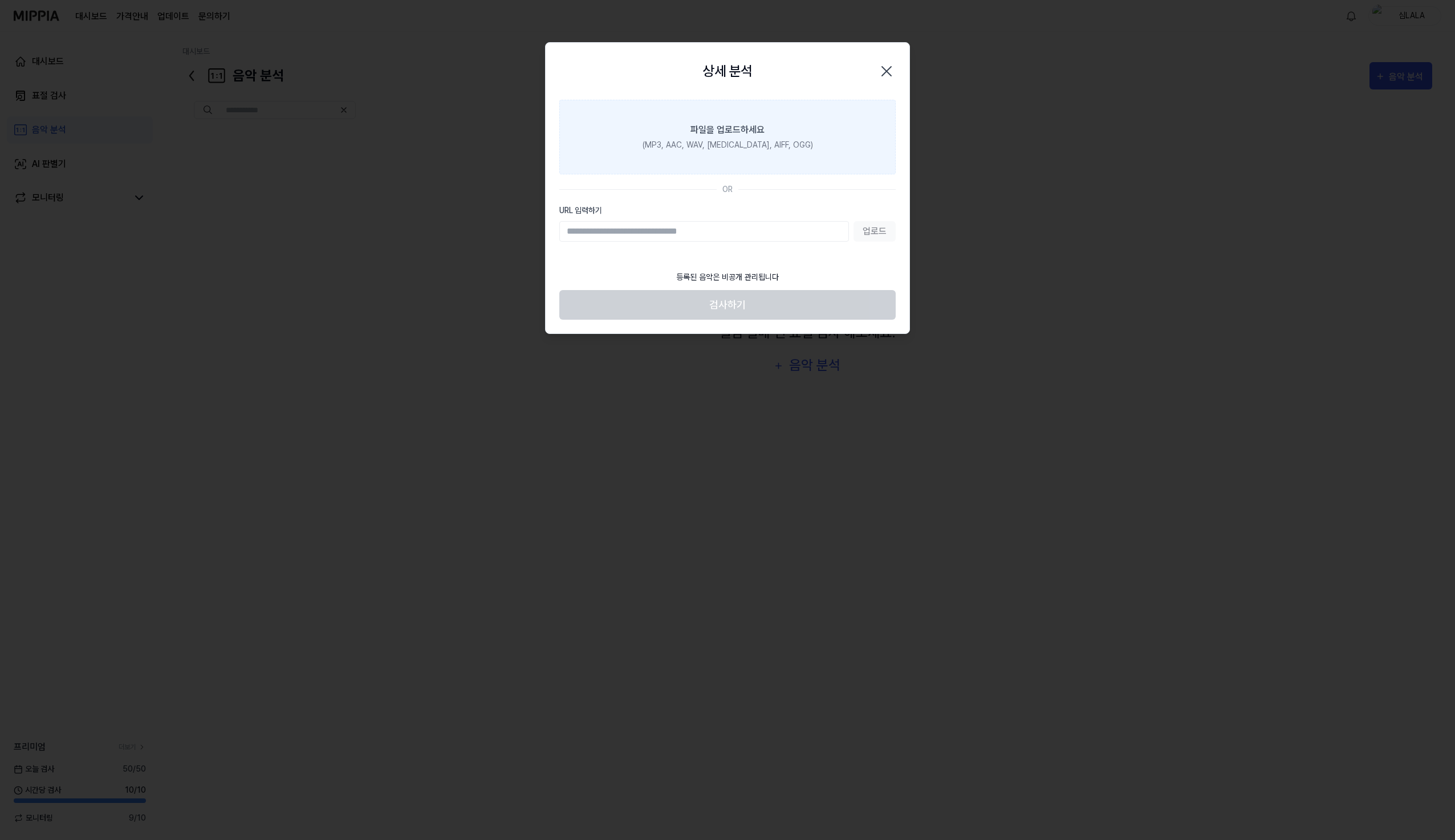
click at [775, 148] on div "(MP3, AAC, WAV, FLAC, AIFF, OGG)" at bounding box center [728, 145] width 171 height 12
click at [0, 0] on input "파일을 업로드하세요 (MP3, AAC, WAV, FLAC, AIFF, OGG)" at bounding box center [0, 0] width 0 height 0
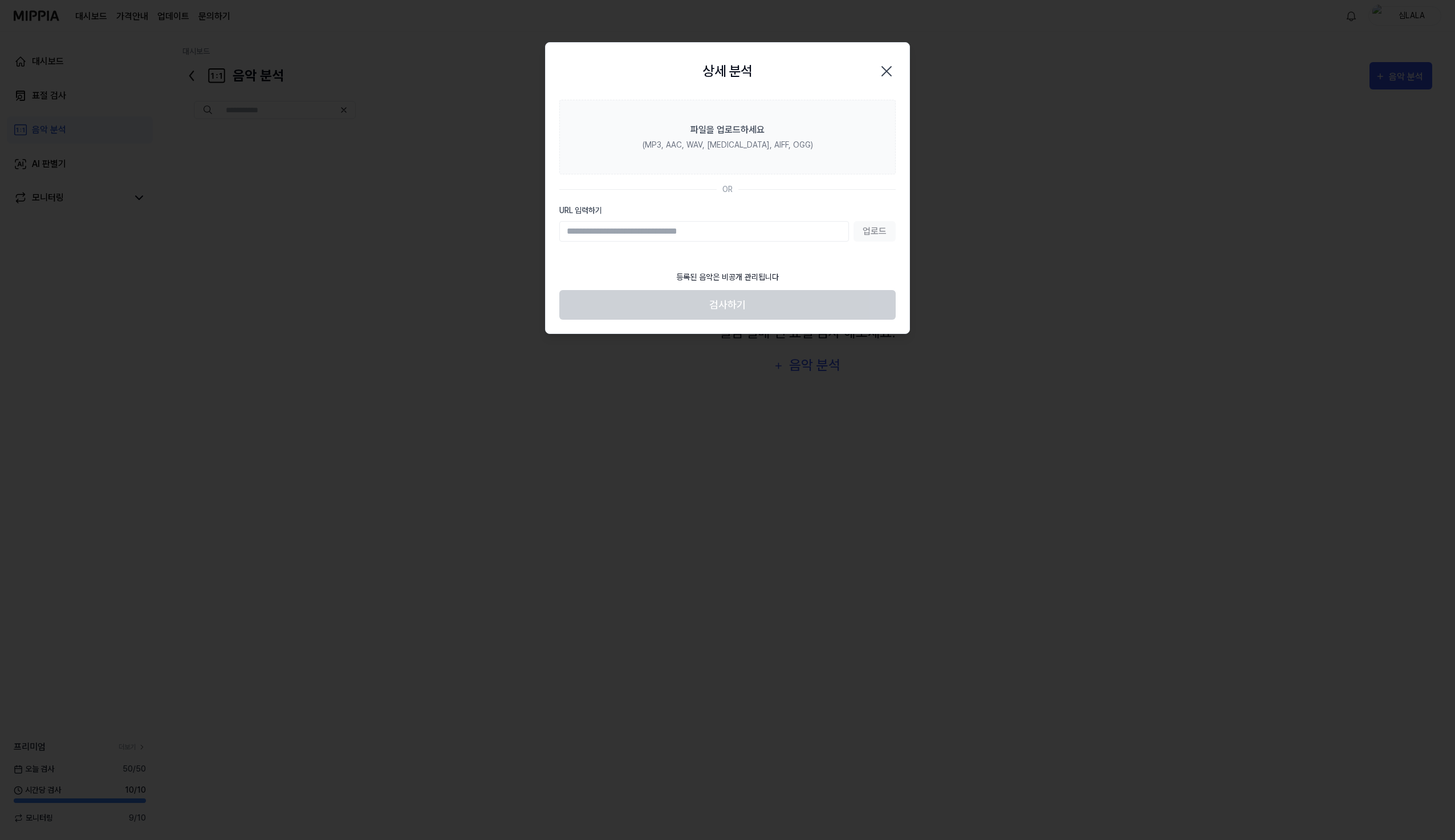
click at [774, 72] on div "상세 분석 닫기" at bounding box center [728, 71] width 337 height 30
click at [778, 75] on div "상세 분석 닫기" at bounding box center [728, 71] width 337 height 30
click at [888, 76] on icon "button" at bounding box center [886, 71] width 18 height 18
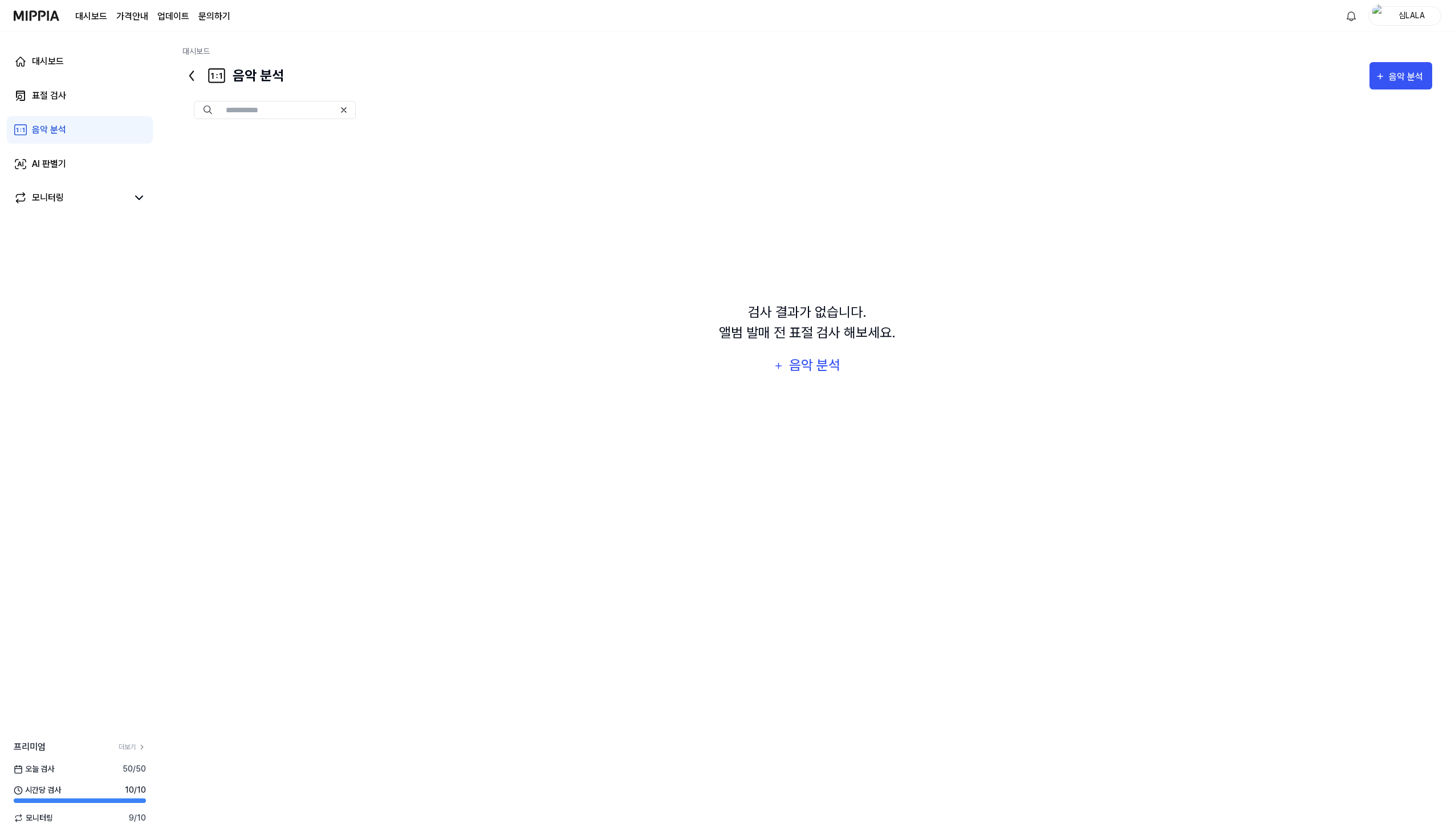
click at [50, 135] on div "음악 분석" at bounding box center [49, 130] width 34 height 14
click at [809, 367] on div "음악 분석" at bounding box center [814, 365] width 54 height 22
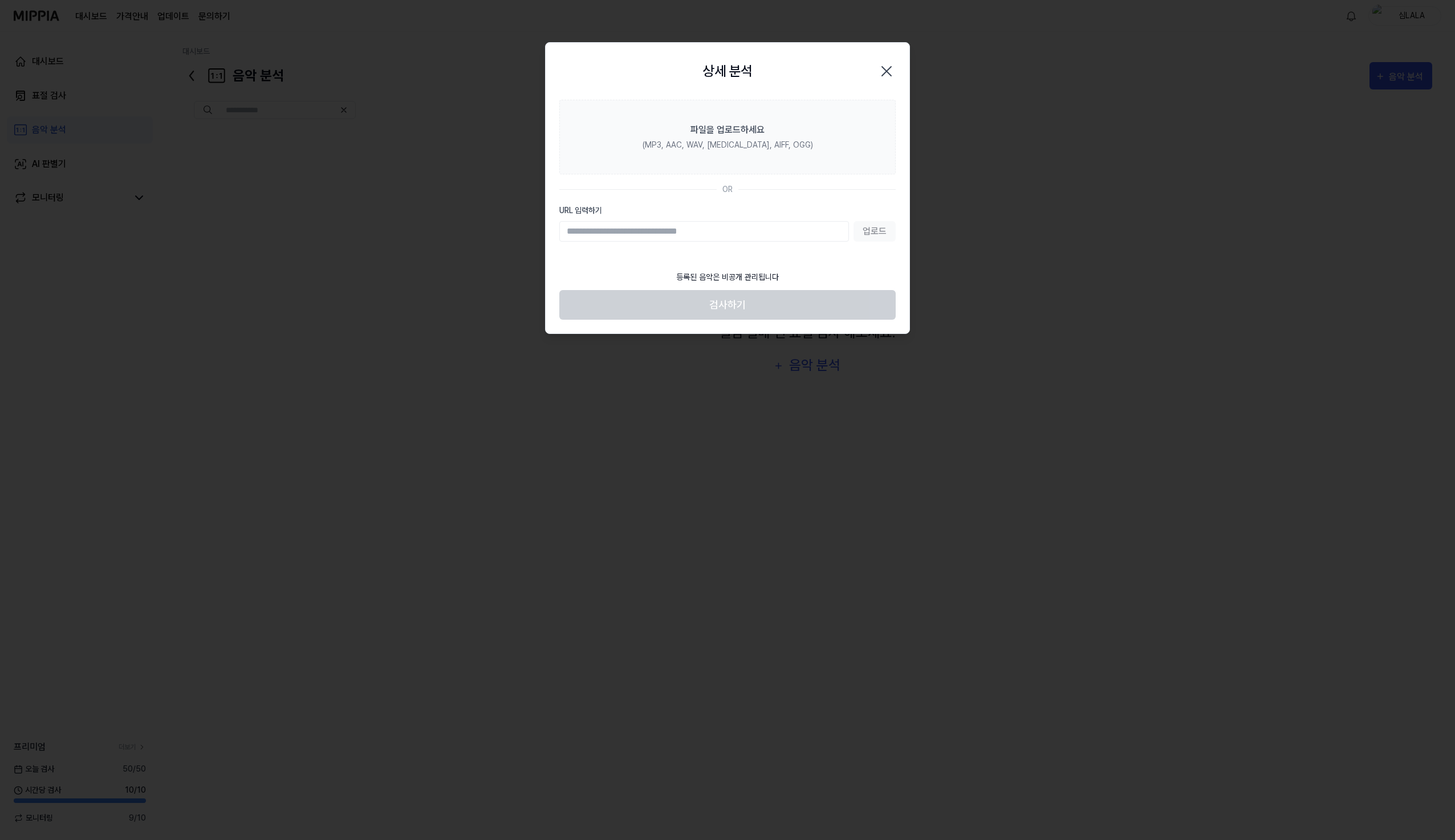
click at [892, 75] on icon "button" at bounding box center [886, 71] width 18 height 18
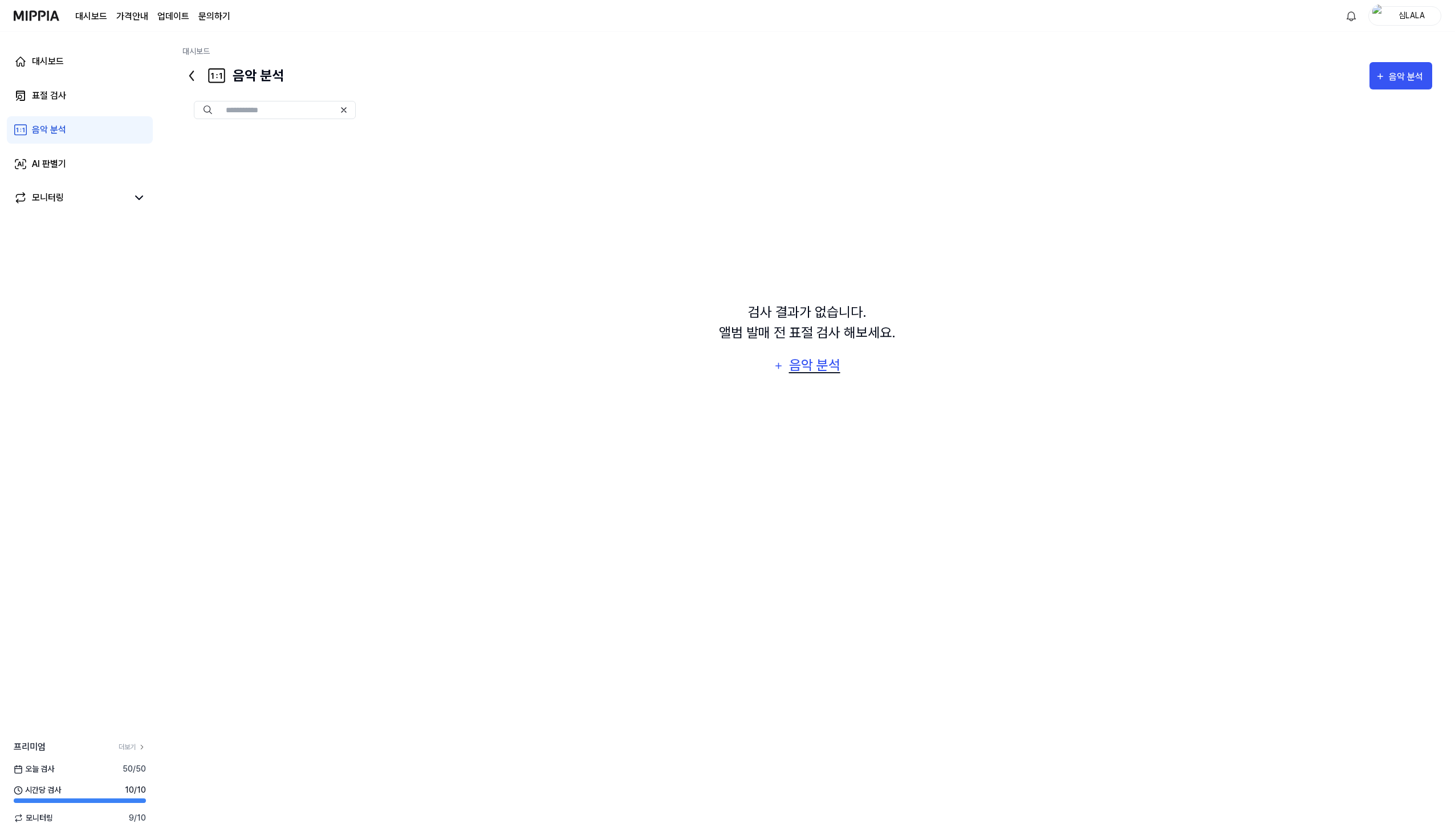
click at [820, 371] on div "음악 분석" at bounding box center [814, 365] width 54 height 22
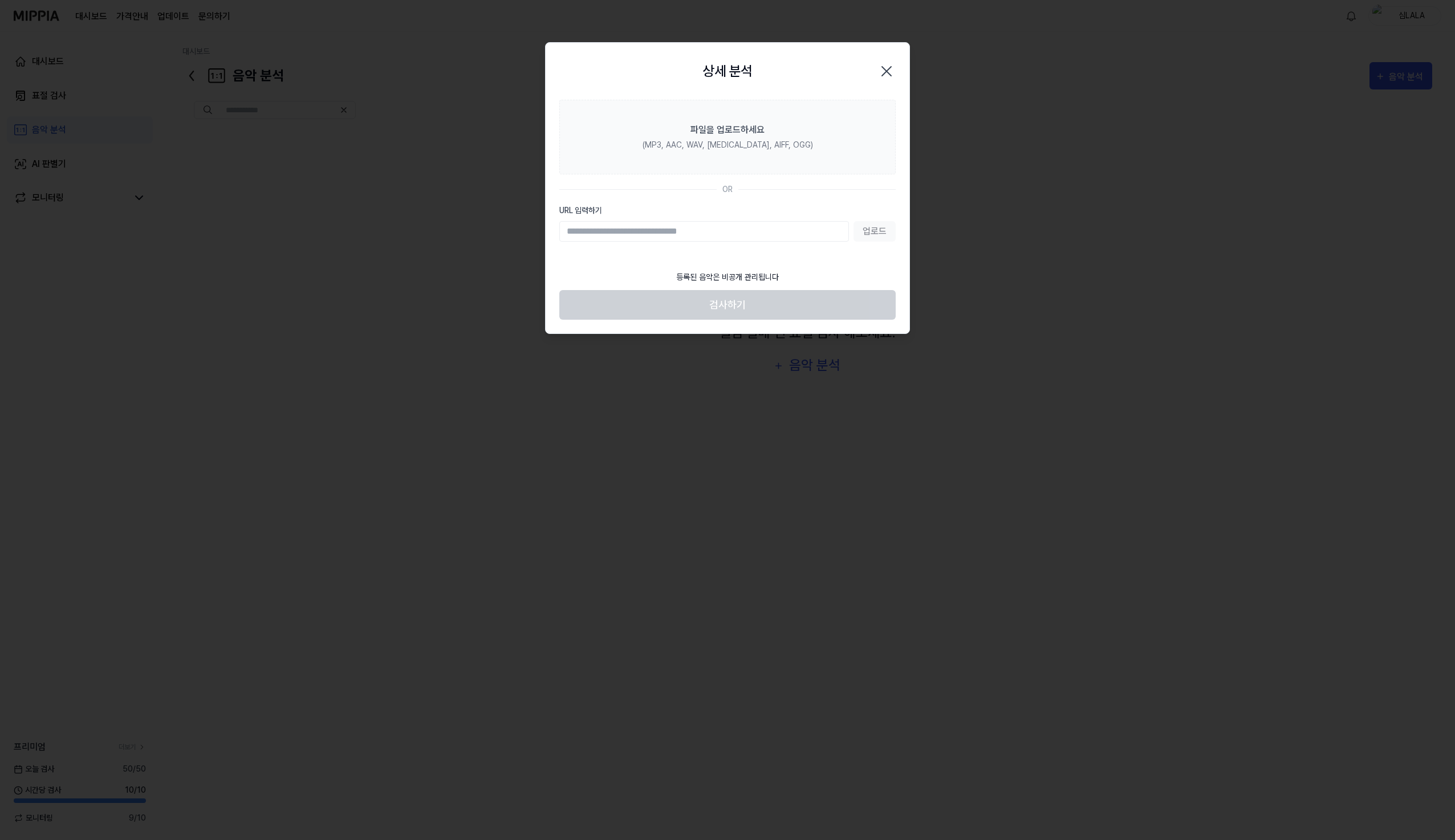
click at [889, 76] on icon "button" at bounding box center [886, 71] width 18 height 18
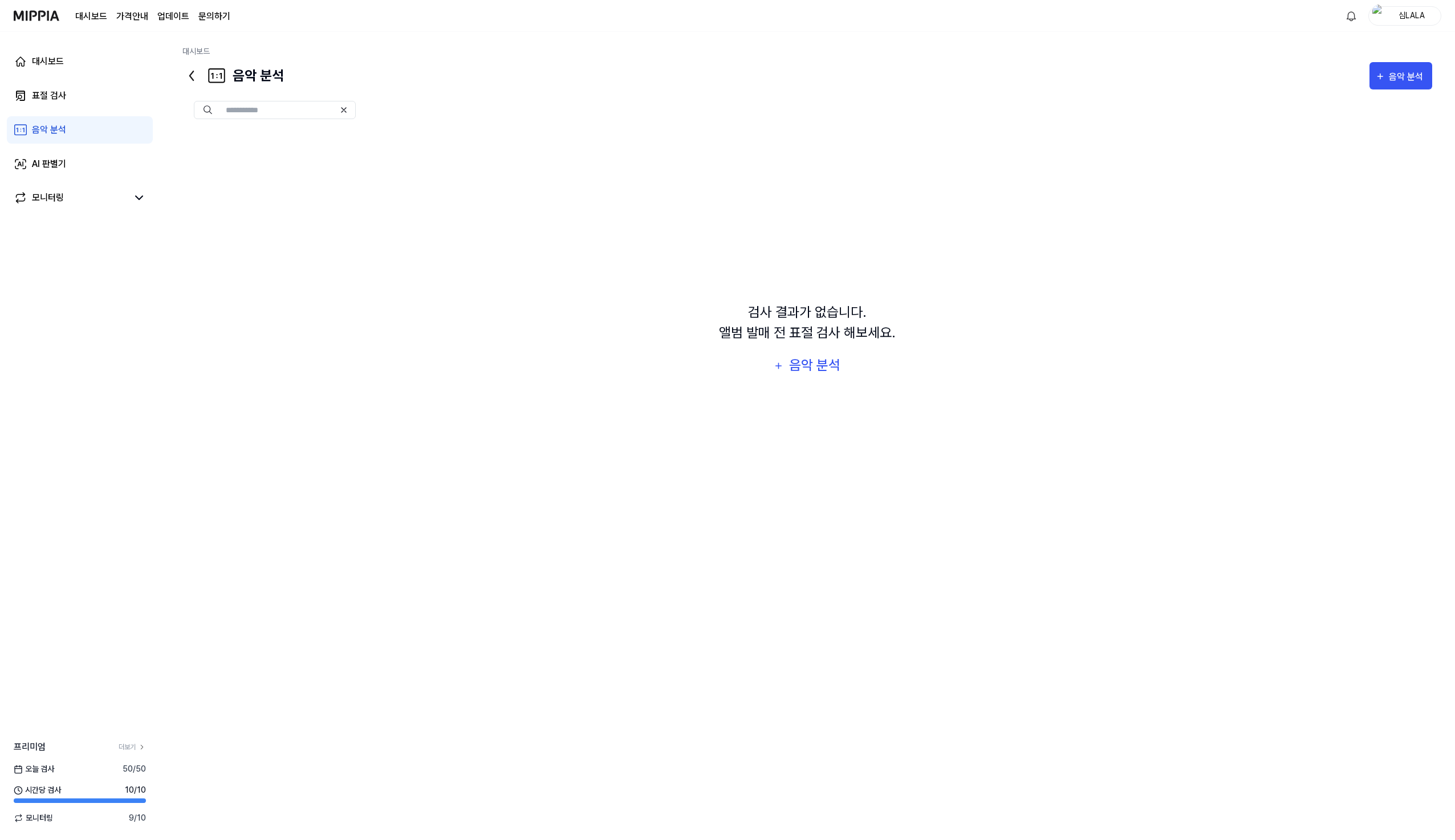
click at [487, 220] on div "검사 결과가 없습니다. 앨범 발매 전 표절 검사 해보세요. 음악 분석" at bounding box center [807, 341] width 1250 height 420
click at [57, 171] on div "AI 판별기" at bounding box center [49, 164] width 34 height 14
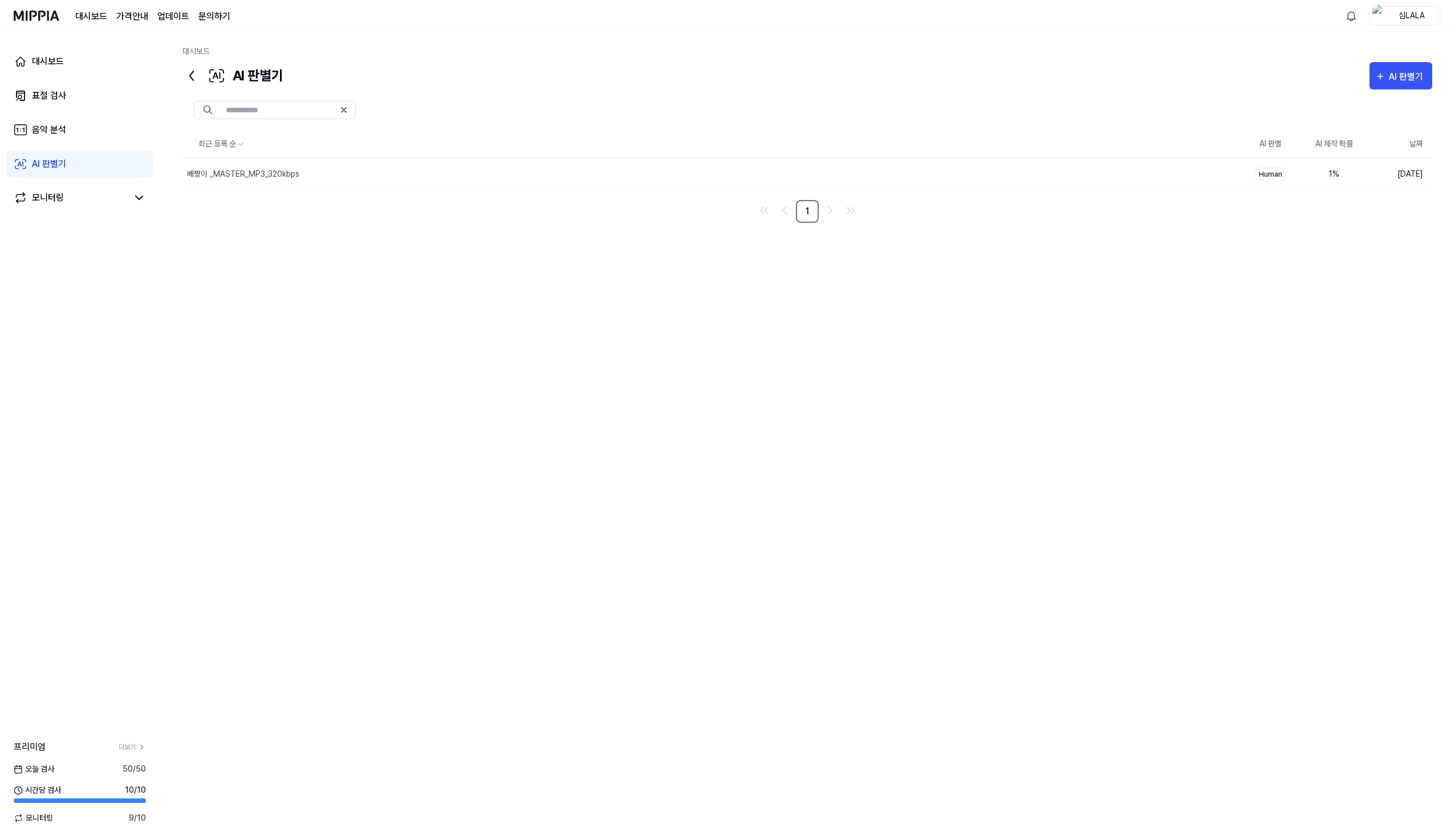
click at [536, 341] on div "최근 등록 순 AI 판별 AI 제작 확률 날짜 베짱이 _MASTER_MP3_320kbps 삭제 Human 1 % 2025.07.10. 1" at bounding box center [807, 403] width 1250 height 546
click at [436, 367] on div "최근 등록 순 AI 판별 AI 제작 확률 날짜 베짱이 _MASTER_MP3_320kbps 삭제 Human 1 % 2025.07.10. 1" at bounding box center [807, 403] width 1250 height 546
click at [57, 196] on div "모니터링" at bounding box center [48, 197] width 32 height 14
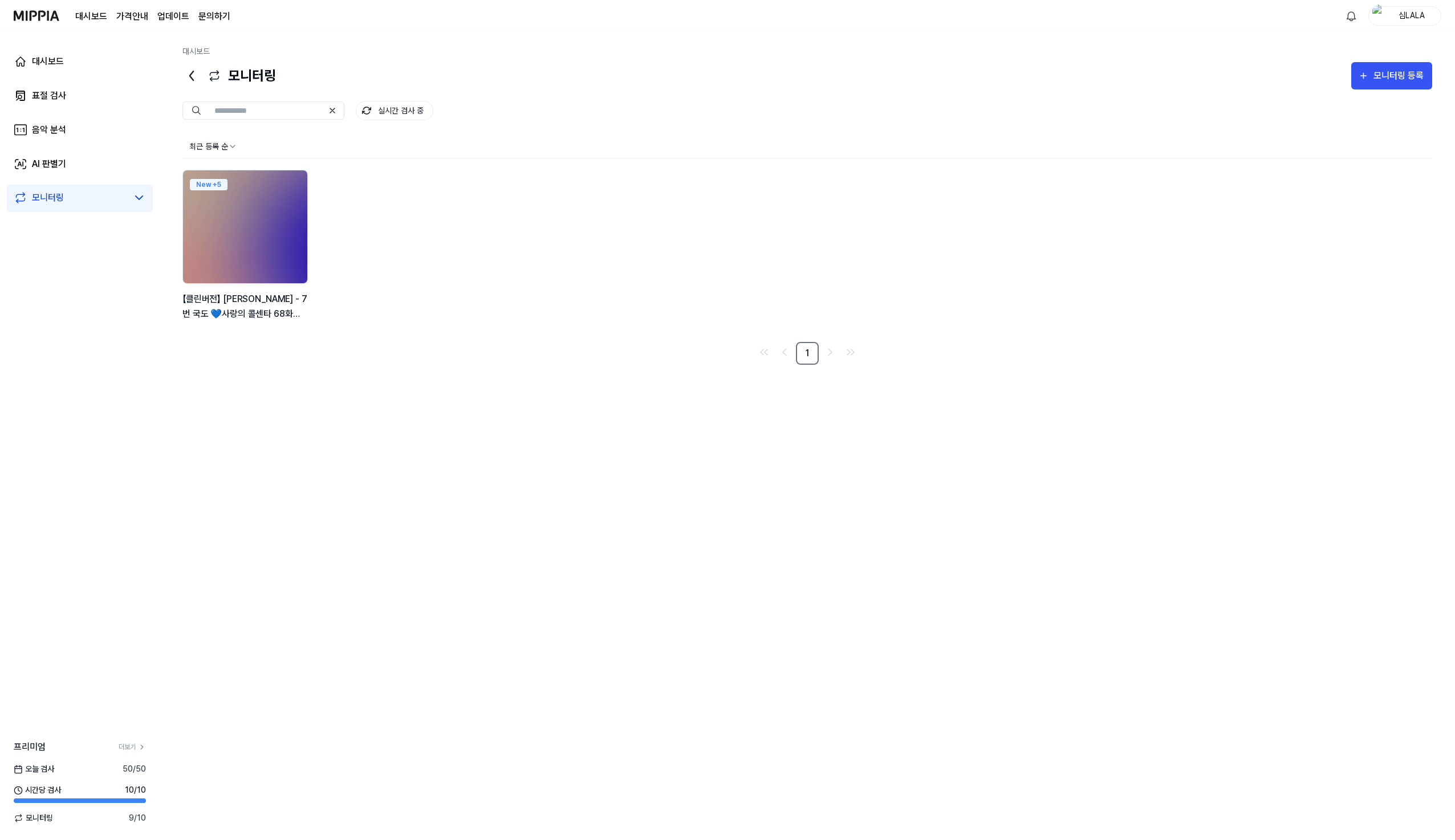
click at [592, 241] on div "New + 5 【클린버전】 장민호 - 7번 국도 💙사랑의 콜센타 68화💙 TV CHOSUN 210826" at bounding box center [807, 251] width 1250 height 163
click at [44, 20] on img at bounding box center [36, 15] width 45 height 31
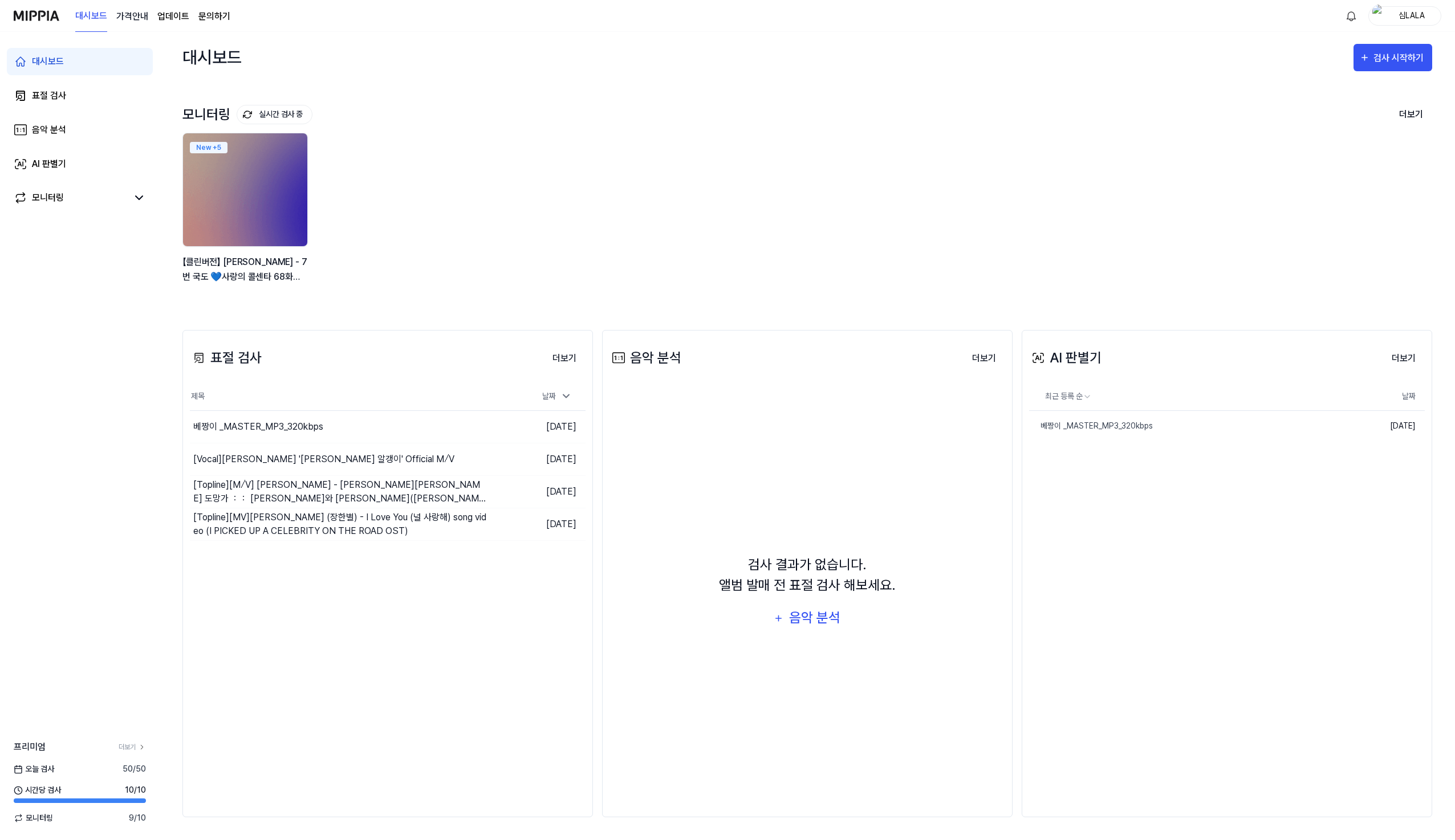
click at [141, 21] on 버튼 "가격안내" at bounding box center [132, 16] width 32 height 14
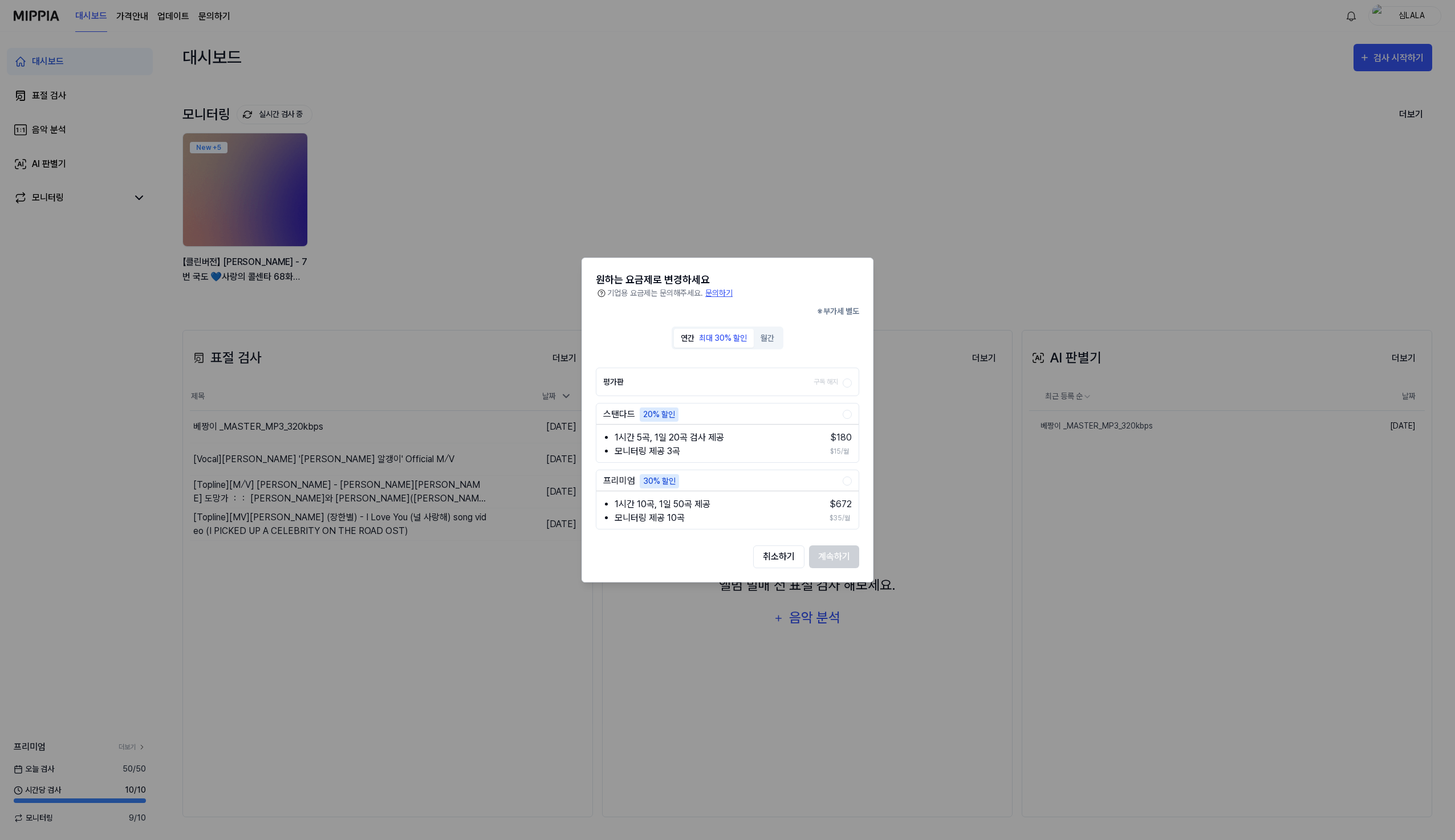
click at [877, 138] on div at bounding box center [728, 420] width 1455 height 840
click at [909, 189] on div at bounding box center [728, 420] width 1455 height 840
click at [954, 230] on div at bounding box center [728, 420] width 1455 height 840
click at [775, 567] on button "취소하기" at bounding box center [778, 557] width 51 height 23
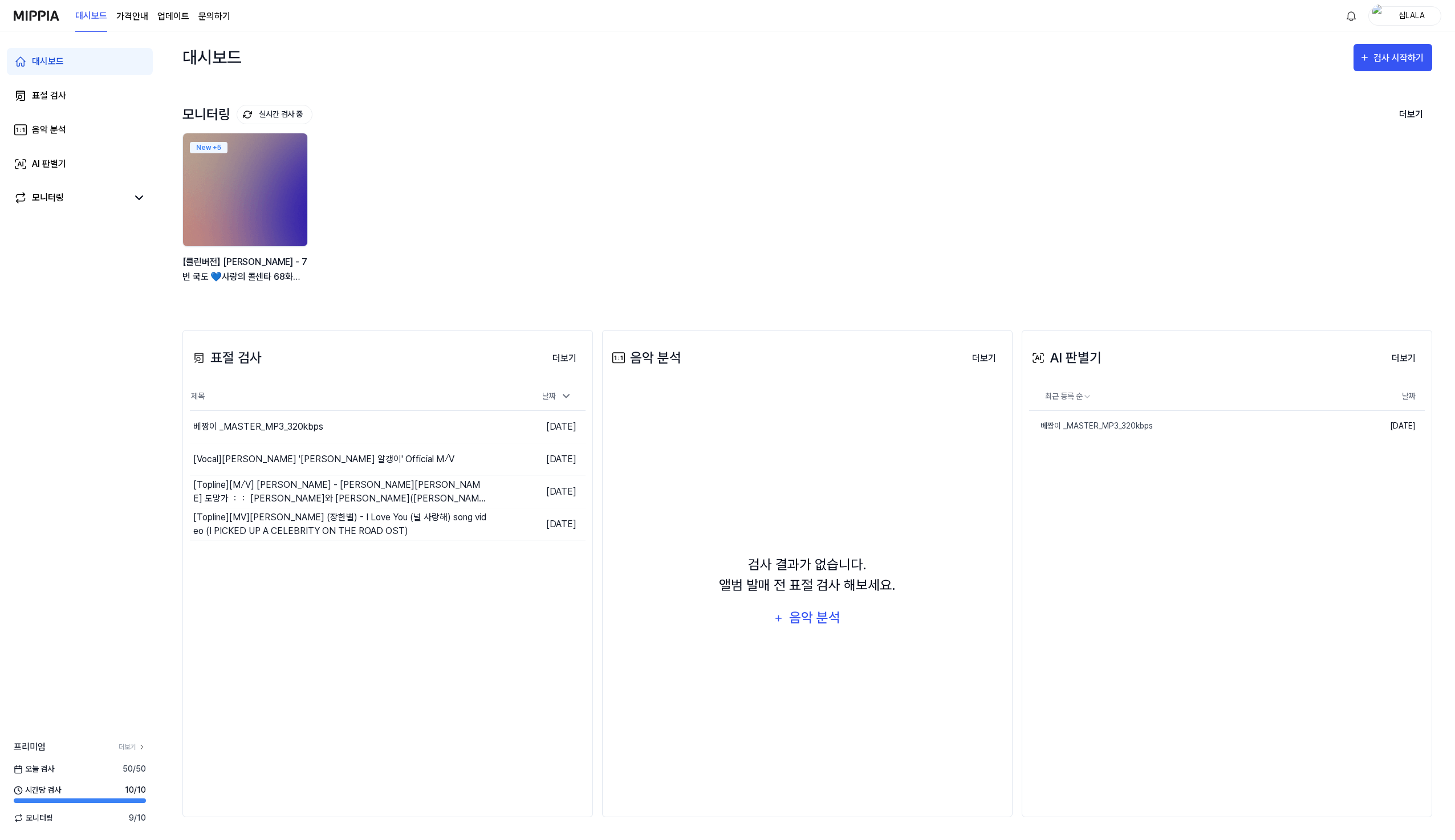
click at [583, 141] on div "New + 5 【클린버전】 장민호 - 7번 국도 💙사랑의 콜센타 68화💙 TV CHOSUN 210826" at bounding box center [798, 214] width 1250 height 163
click at [135, 17] on 버튼 "가격안내" at bounding box center [132, 16] width 32 height 14
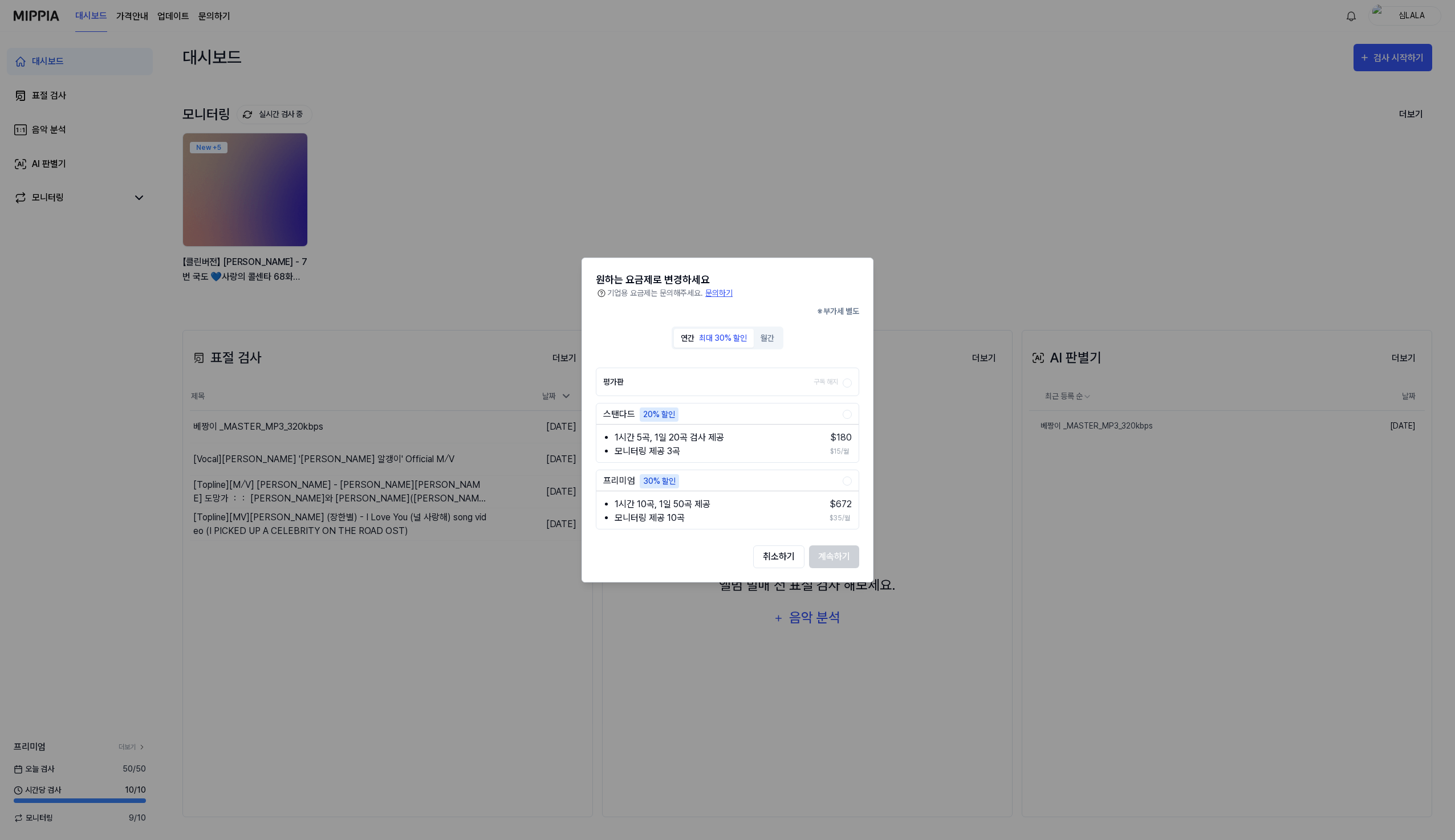
click at [764, 139] on div at bounding box center [728, 420] width 1455 height 840
click at [801, 282] on div "원하는 요금제로 변경하세요" at bounding box center [728, 280] width 263 height 15
click at [781, 561] on button "취소하기" at bounding box center [778, 557] width 51 height 23
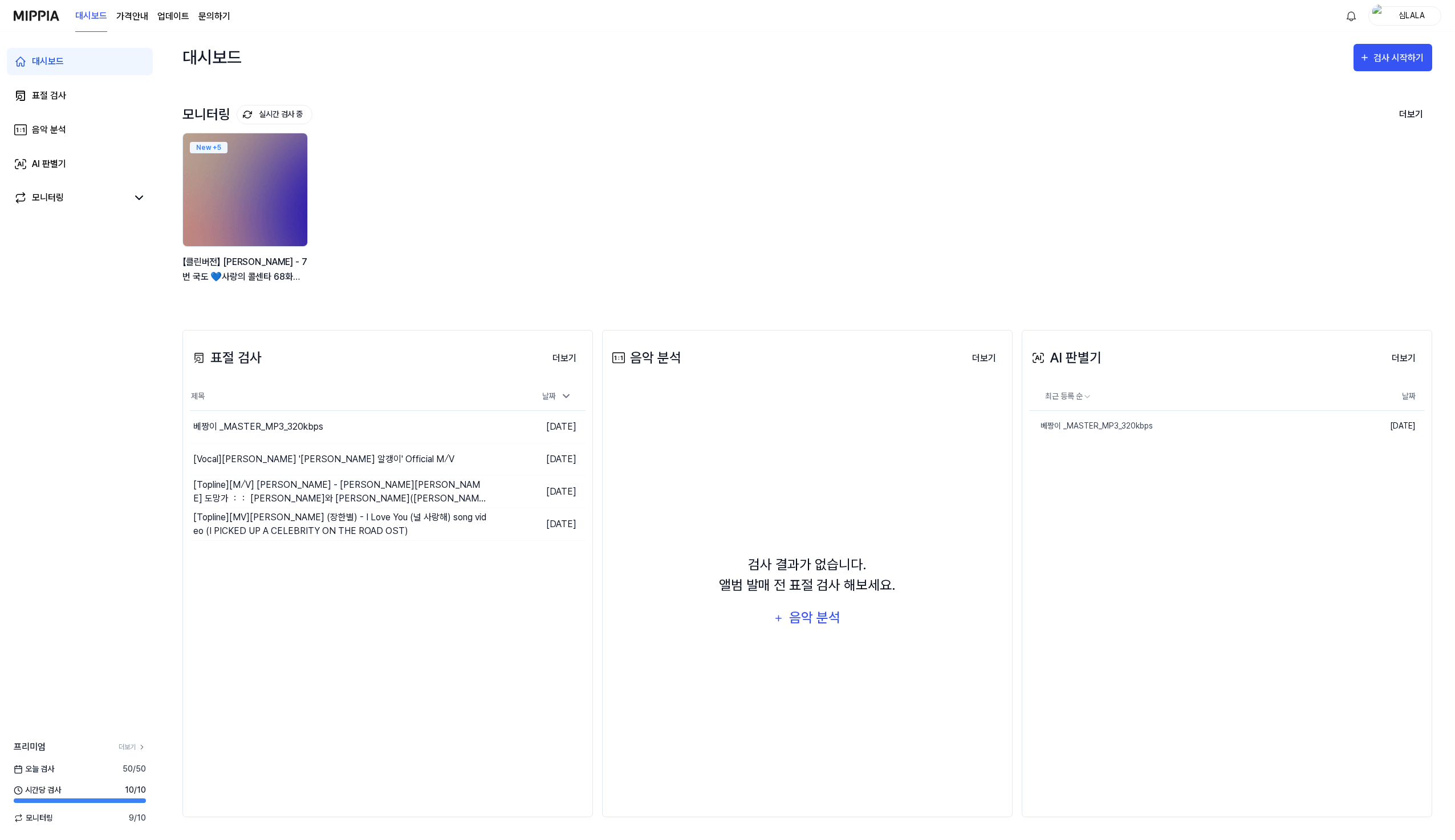
click at [552, 208] on div "New + 5 【클린버전】 장민호 - 7번 국도 💙사랑의 콜센타 68화💙 TV CHOSUN 210826" at bounding box center [798, 214] width 1250 height 163
click at [31, 16] on img at bounding box center [36, 15] width 45 height 31
click at [609, 65] on div "대시보드 검사 시작하기" at bounding box center [807, 57] width 1250 height 51
click at [615, 84] on div "모니터링 실시간 검사 중 더보기 모니터링 New + 5 【클린버전】 장민호 - 7번 국도 💙사랑의 콜센타 68화💙 TV CHOSUN 210826" at bounding box center [807, 195] width 1250 height 224
click at [545, 122] on div "모니터링 실시간 검사 중 더보기" at bounding box center [807, 115] width 1250 height 18
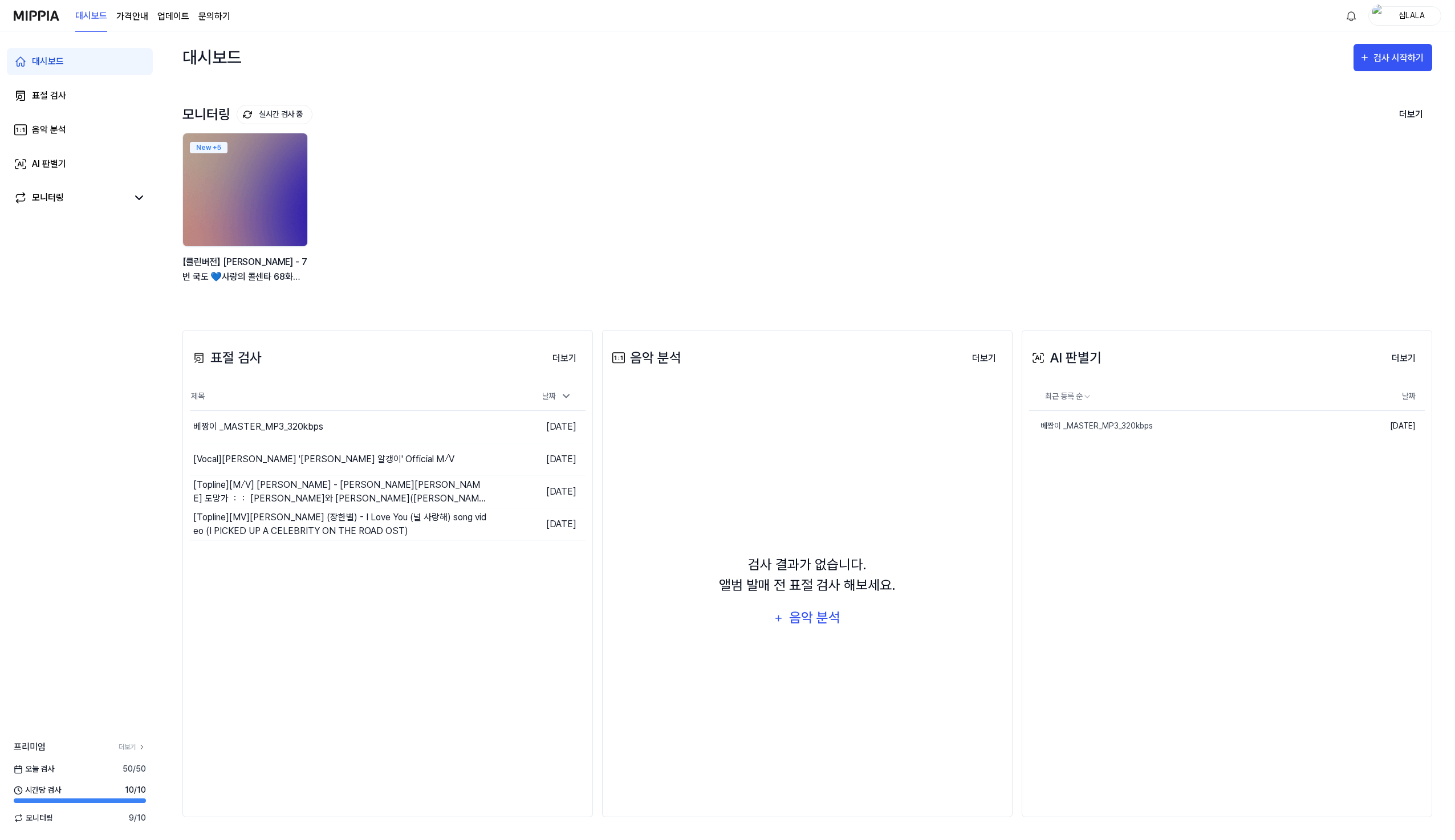
click at [420, 66] on div "대시보드 검사 시작하기" at bounding box center [807, 57] width 1250 height 51
click at [422, 67] on div "대시보드 검사 시작하기" at bounding box center [807, 57] width 1250 height 51
click at [978, 61] on div "대시보드 검사 시작하기" at bounding box center [807, 57] width 1250 height 51
click at [981, 63] on div "대시보드 검사 시작하기" at bounding box center [807, 57] width 1250 height 51
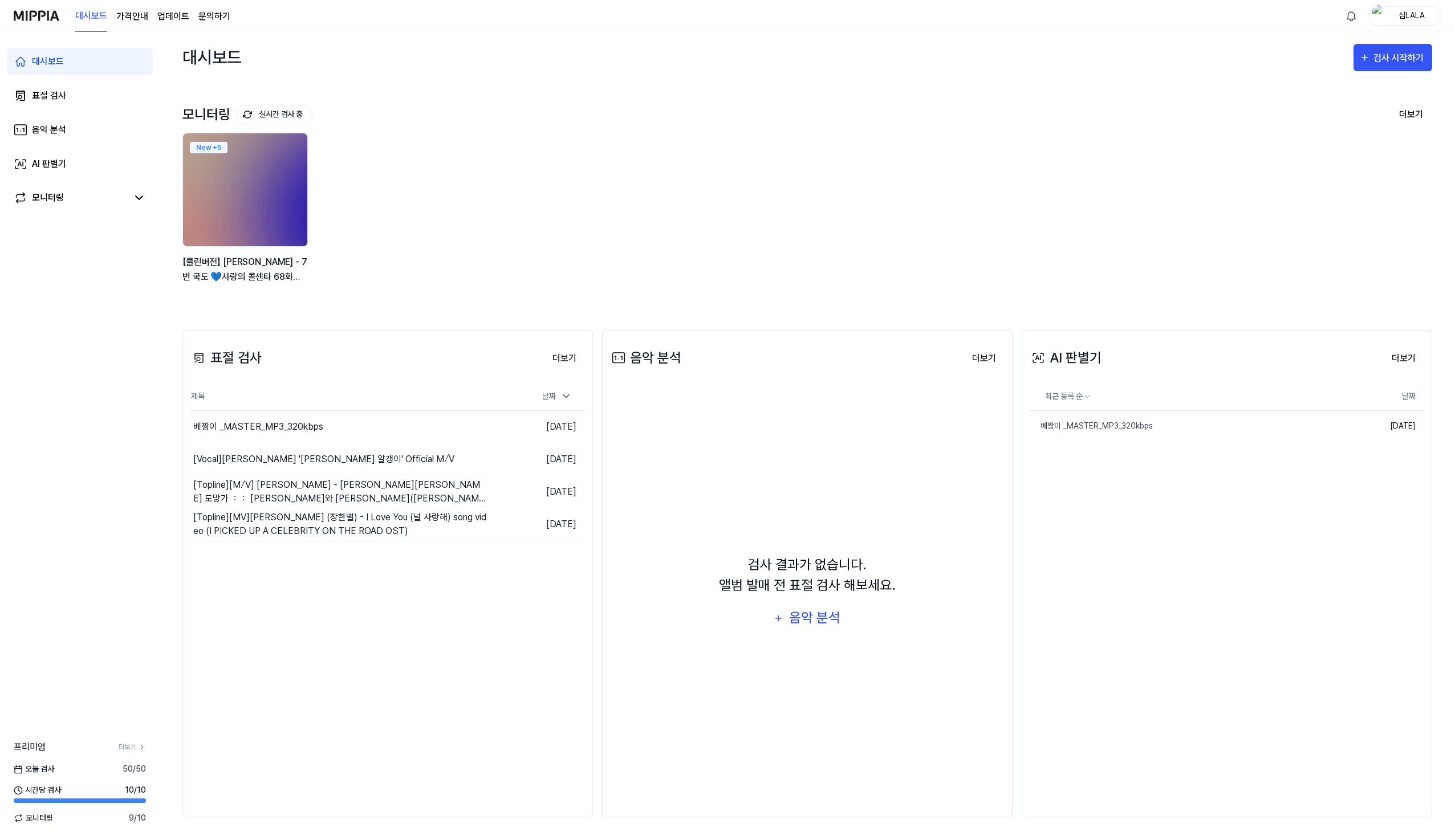
click at [1056, 48] on div "대시보드 검사 시작하기" at bounding box center [807, 57] width 1250 height 51
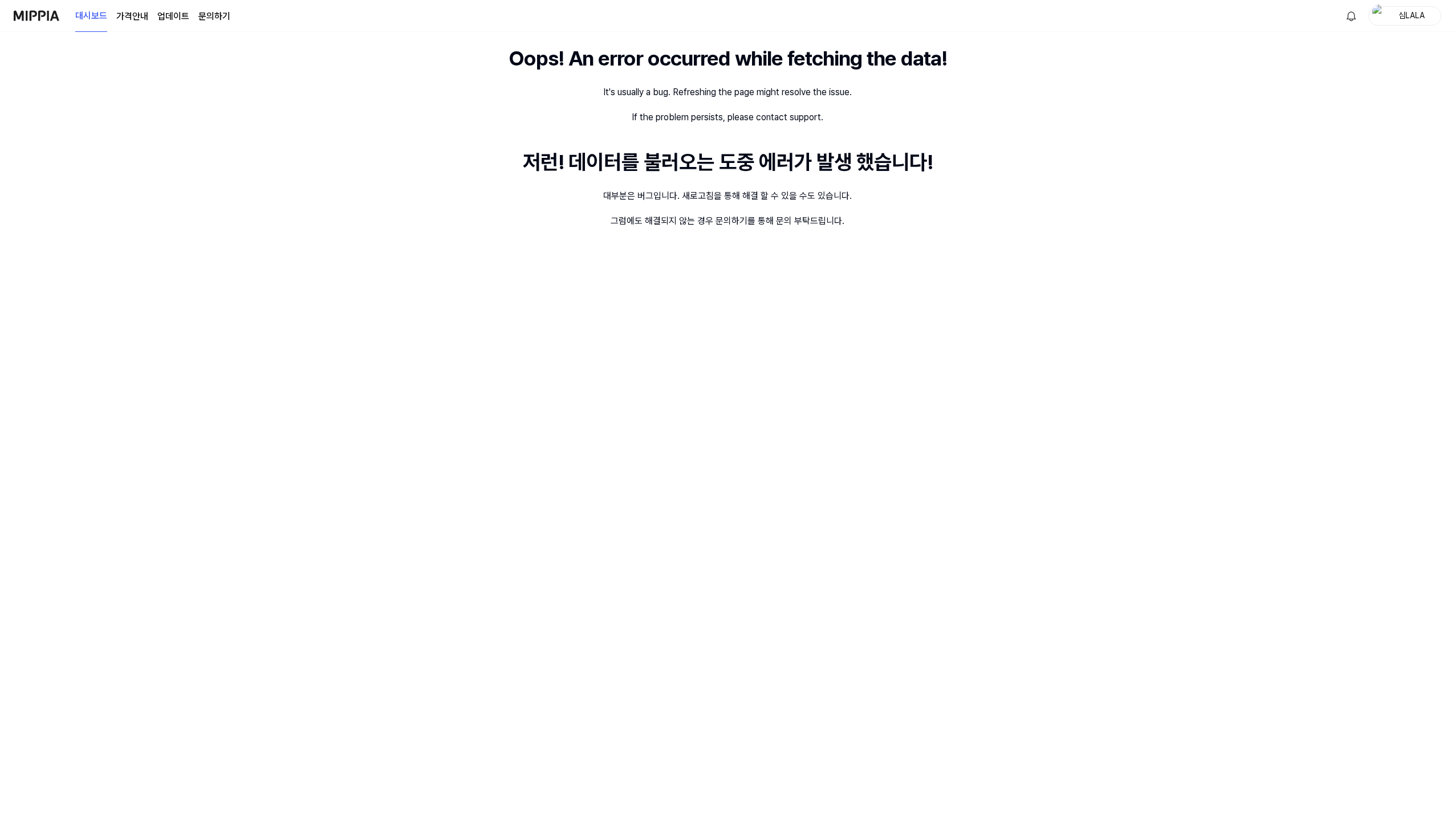
click at [396, 179] on div "Oops! An error occurred while fetching the data! It's usually a bug. Refreshing…" at bounding box center [728, 436] width 1455 height 808
drag, startPoint x: 229, startPoint y: 110, endPoint x: 307, endPoint y: 34, distance: 108.9
click at [231, 109] on div "Oops! An error occurred while fetching the data! It's usually a bug. Refreshing…" at bounding box center [728, 436] width 1455 height 808
